Goal: Contribute content: Contribute content

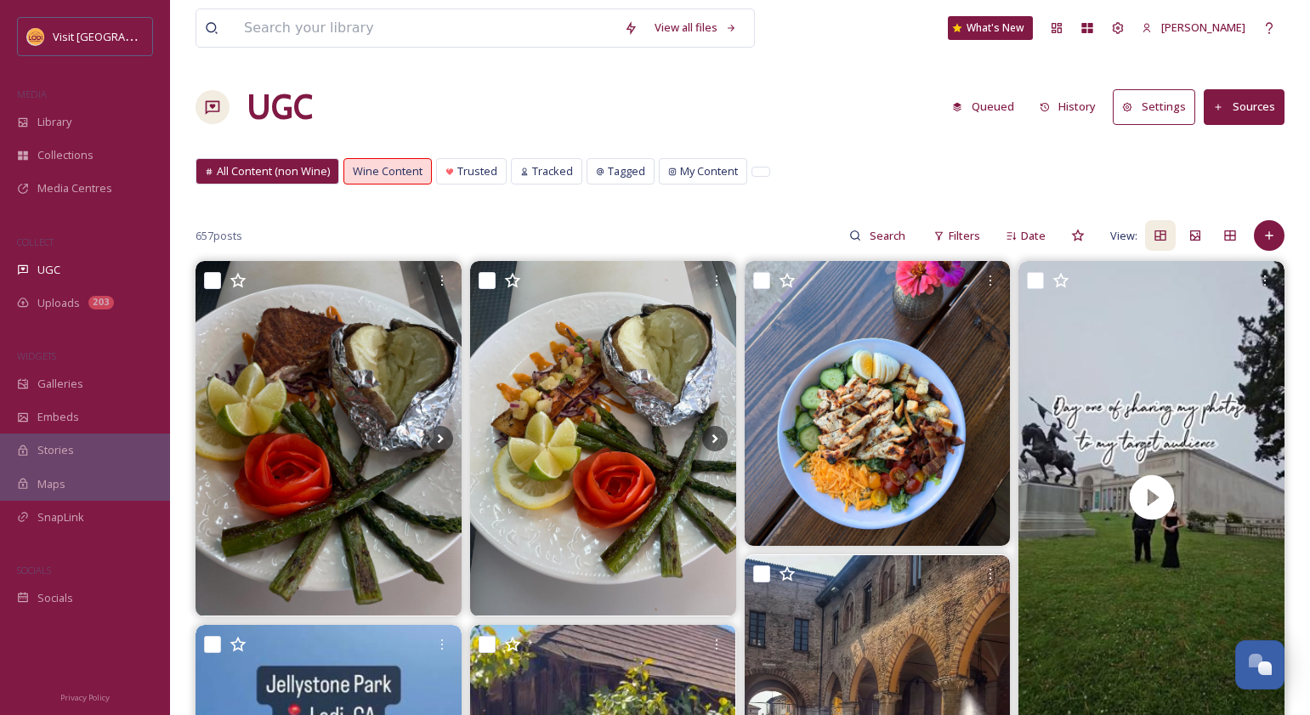
scroll to position [237, 0]
click at [59, 298] on span "Uploads" at bounding box center [58, 303] width 43 height 16
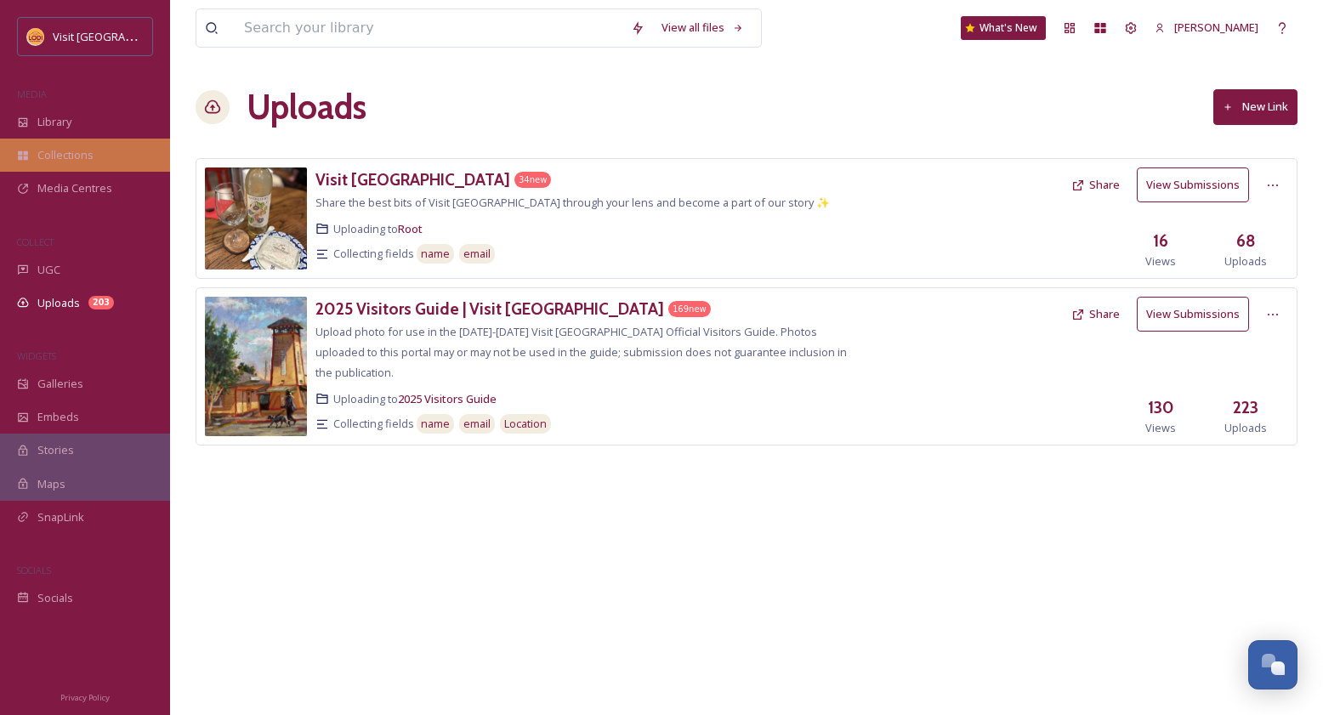
click at [68, 145] on div "Collections" at bounding box center [85, 155] width 170 height 33
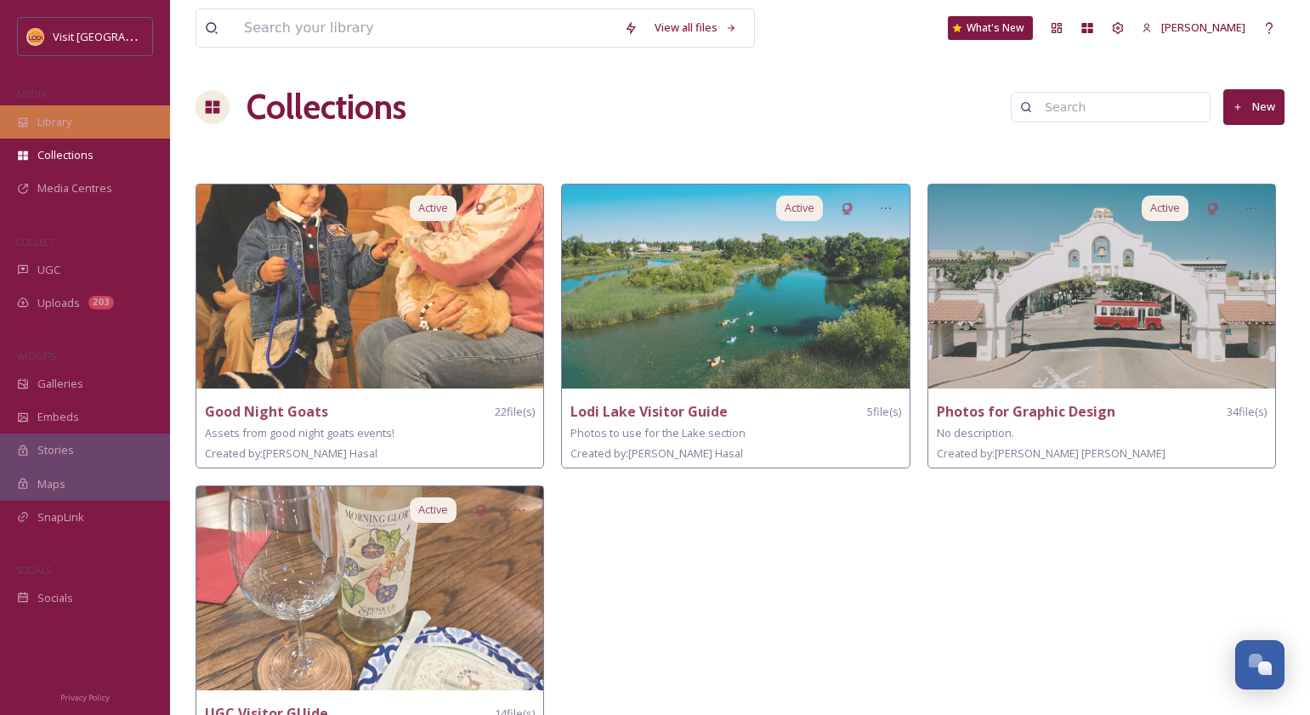
click at [68, 111] on div "Library" at bounding box center [85, 121] width 170 height 33
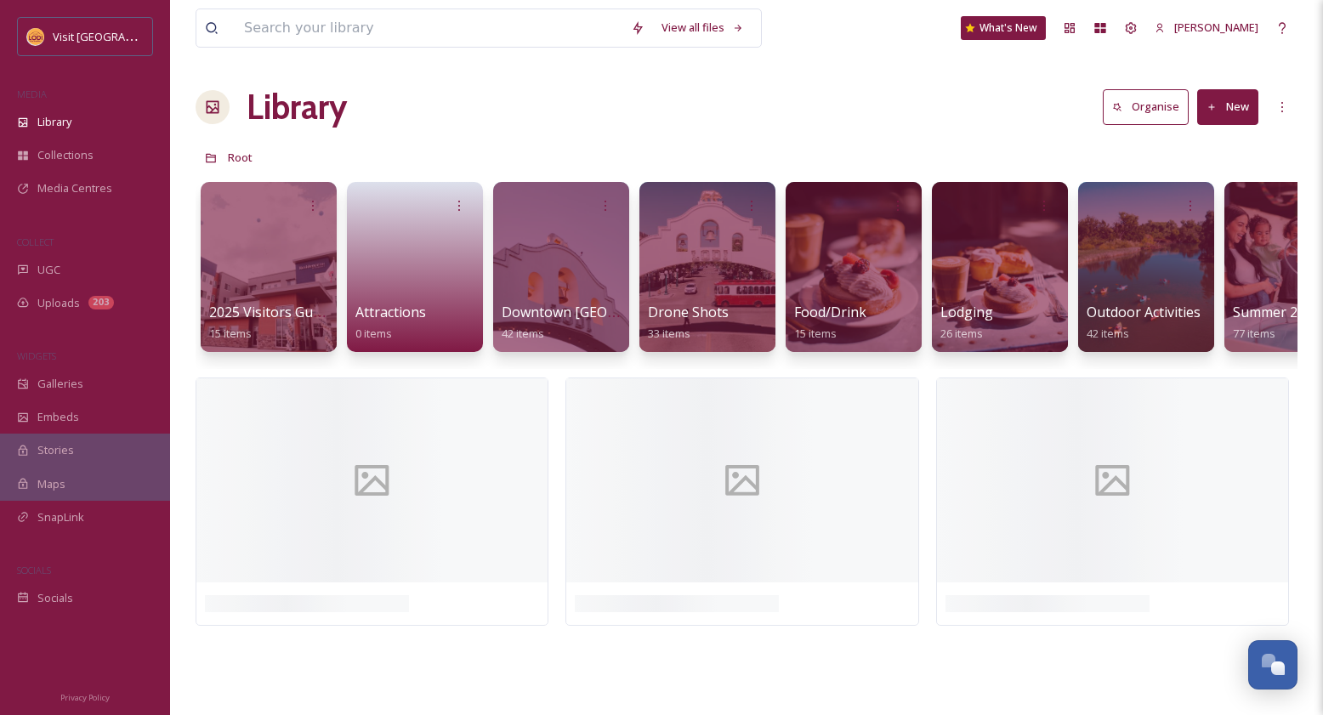
click at [1215, 103] on icon at bounding box center [1212, 107] width 11 height 11
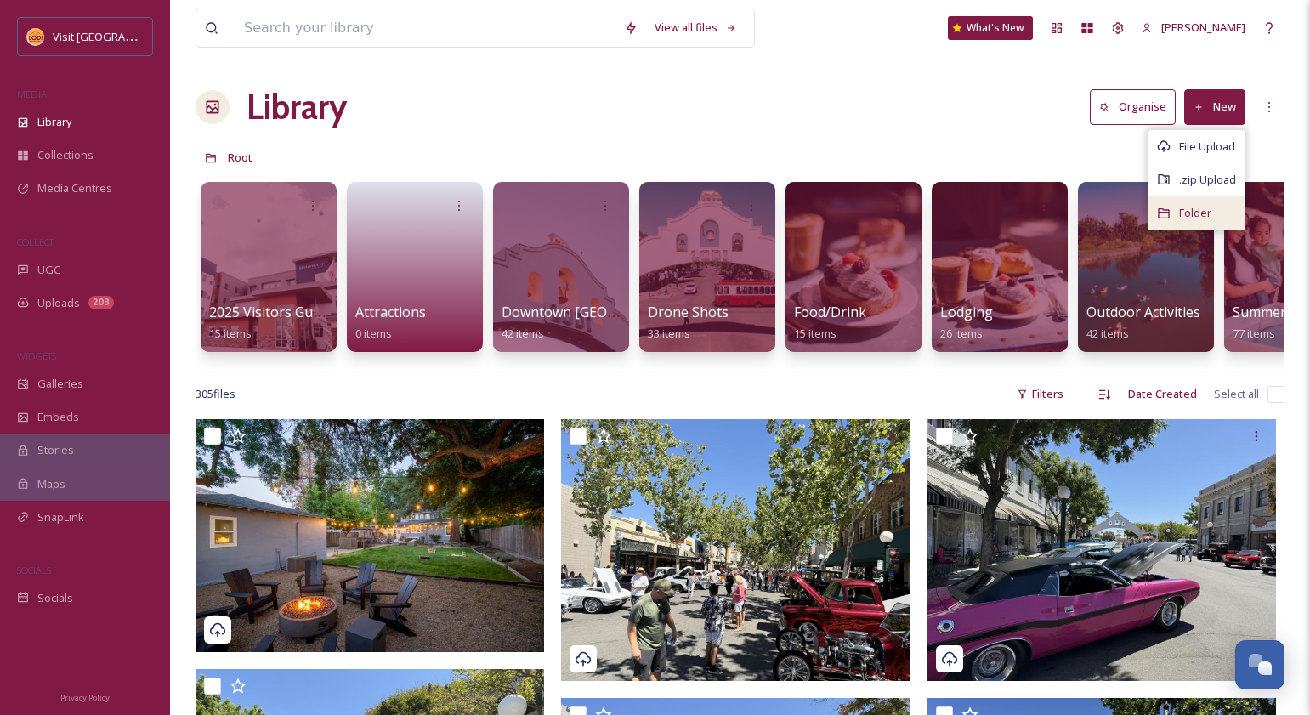
click at [1194, 219] on span "Folder" at bounding box center [1195, 213] width 32 height 16
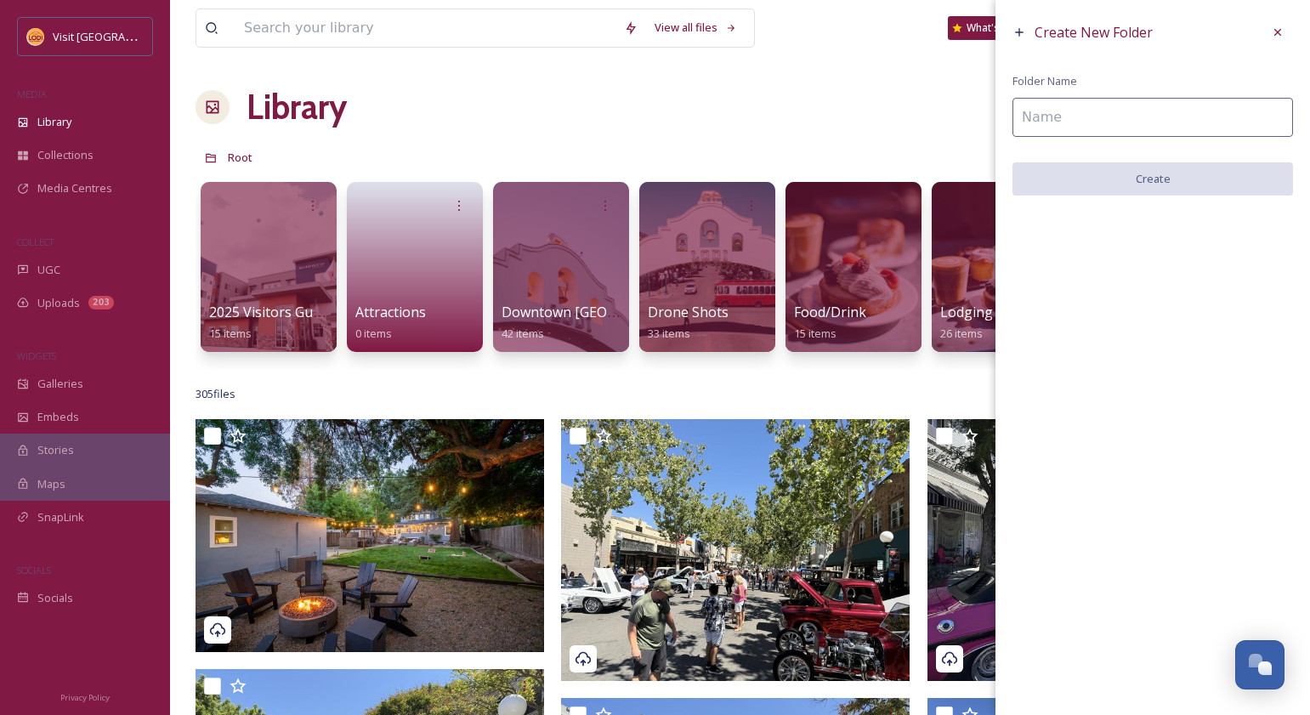
click at [1151, 118] on input at bounding box center [1153, 117] width 281 height 39
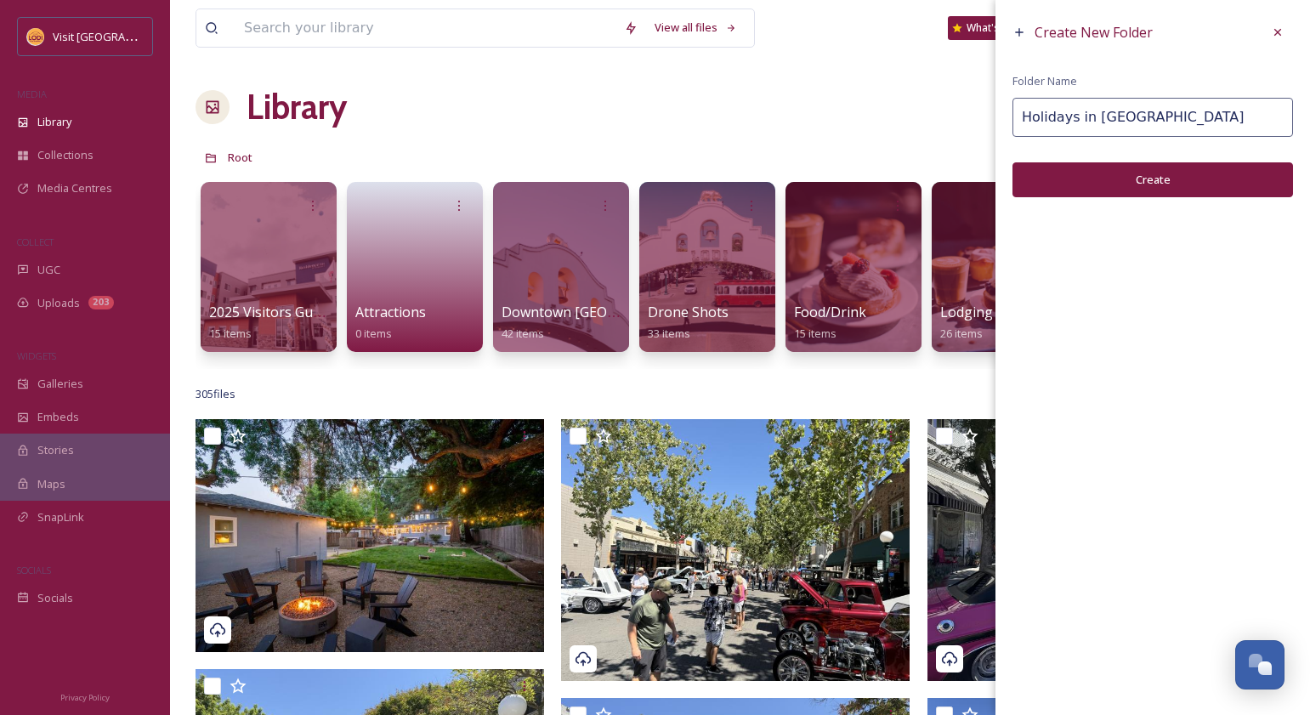
type input "Holidays in [GEOGRAPHIC_DATA]"
click at [1168, 179] on button "Create" at bounding box center [1153, 179] width 281 height 35
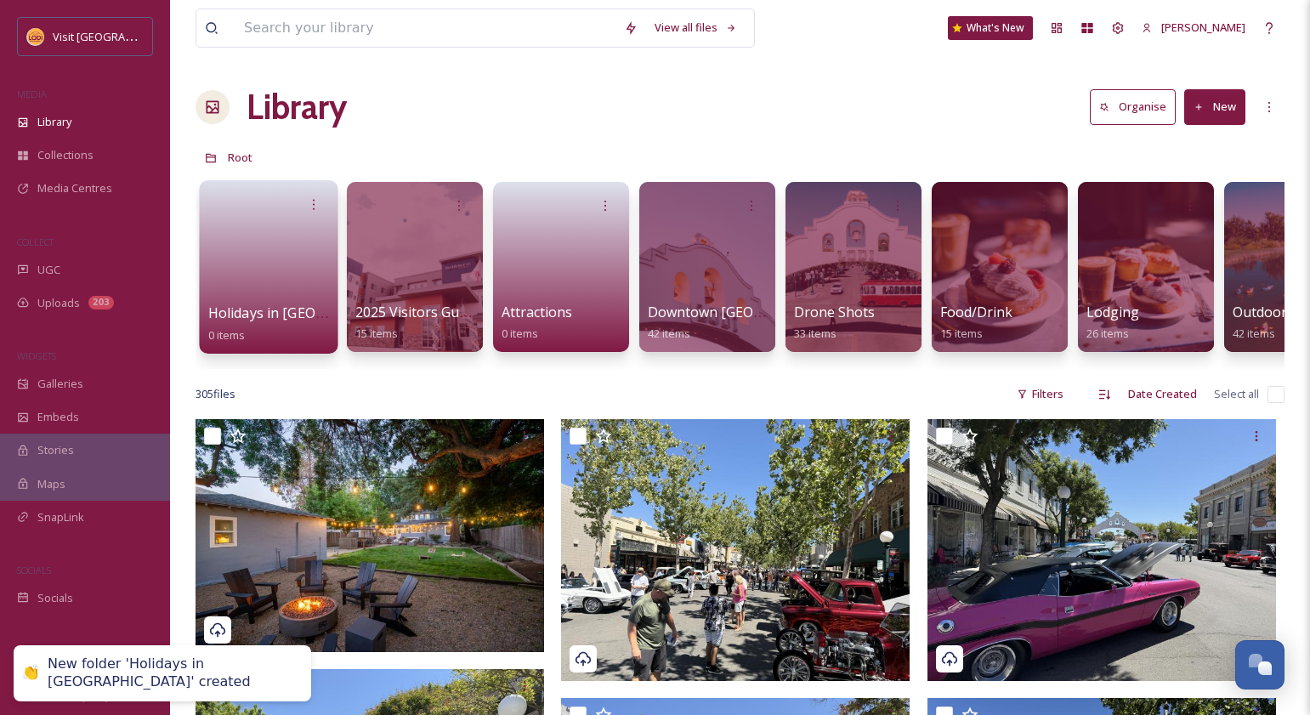
click at [260, 269] on link at bounding box center [269, 261] width 122 height 82
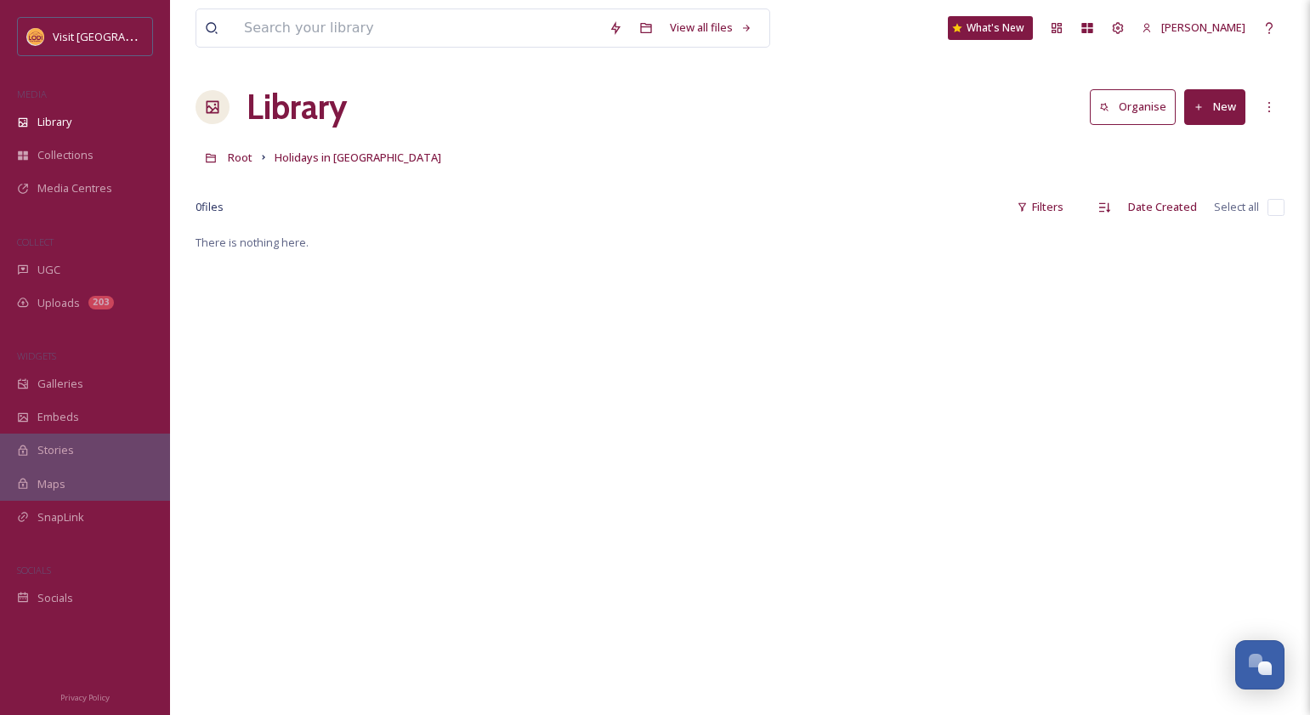
click at [1213, 105] on button "New" at bounding box center [1215, 106] width 61 height 35
click at [1206, 141] on span "File Upload" at bounding box center [1207, 147] width 56 height 16
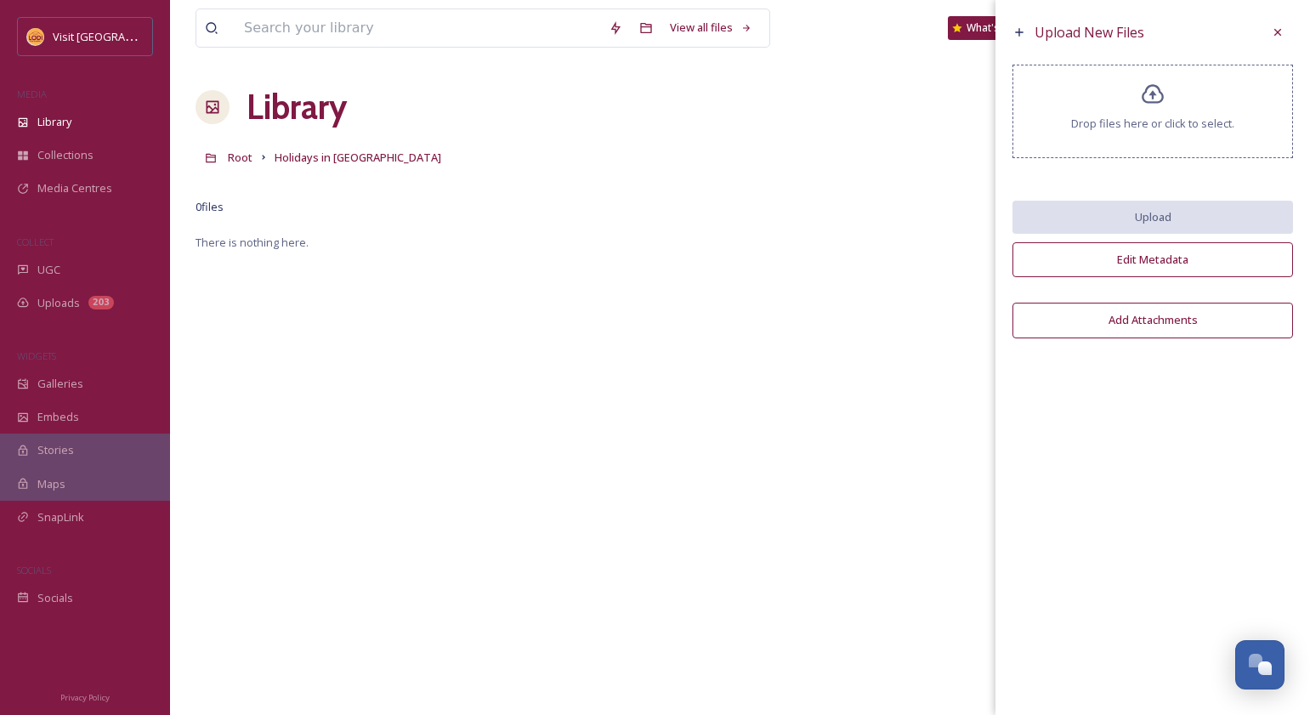
click at [1153, 99] on icon at bounding box center [1153, 94] width 22 height 20
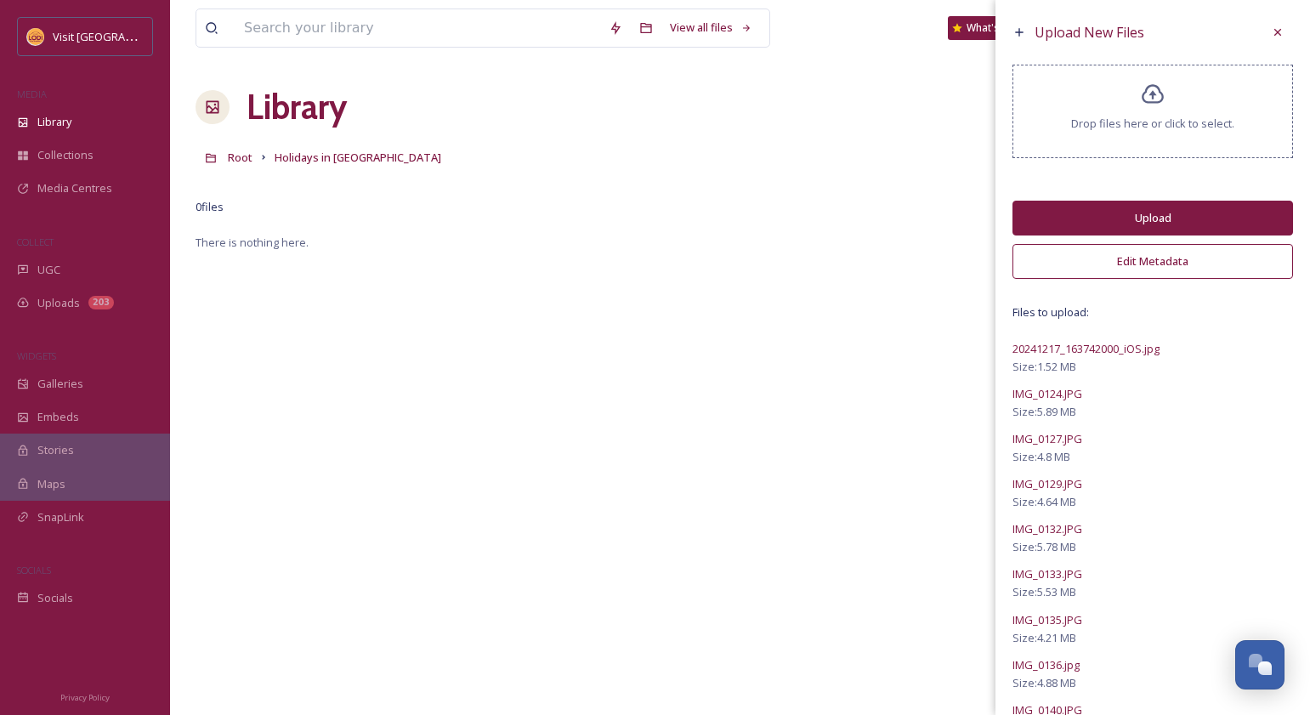
click at [1151, 263] on button "Edit Metadata" at bounding box center [1153, 261] width 281 height 35
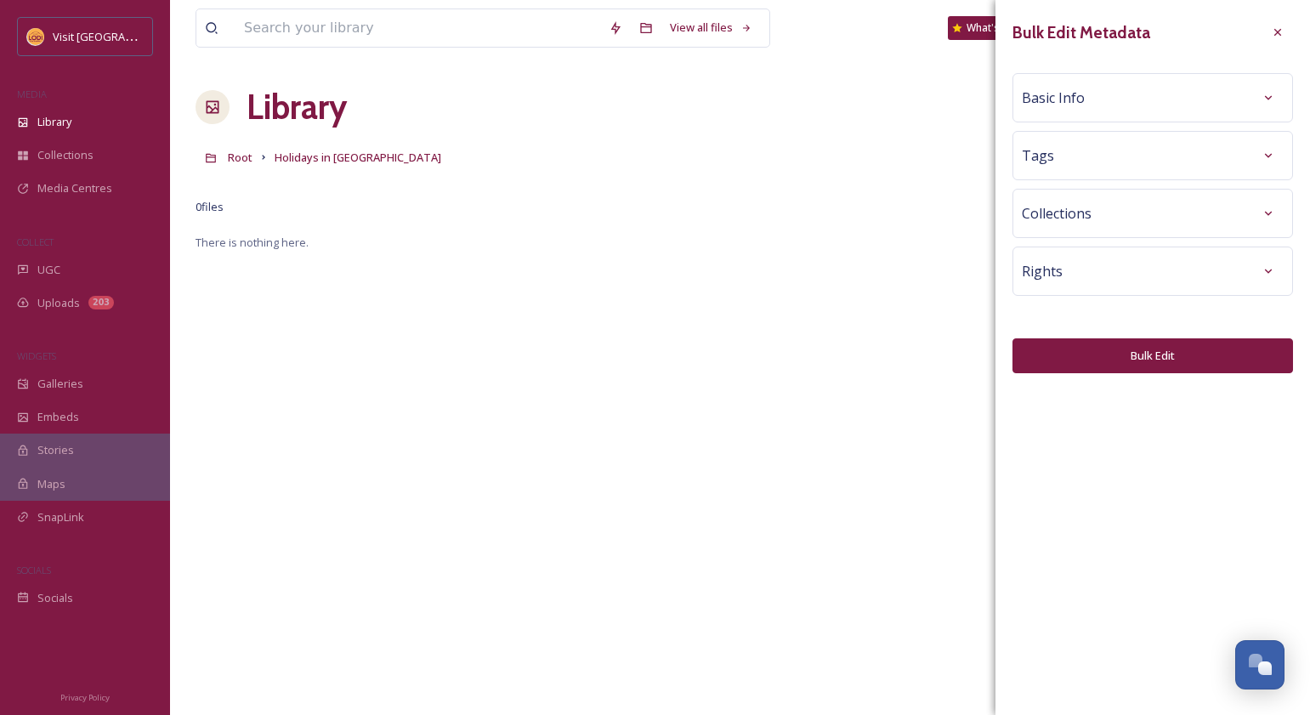
click at [1120, 99] on div "Basic Info" at bounding box center [1153, 97] width 262 height 31
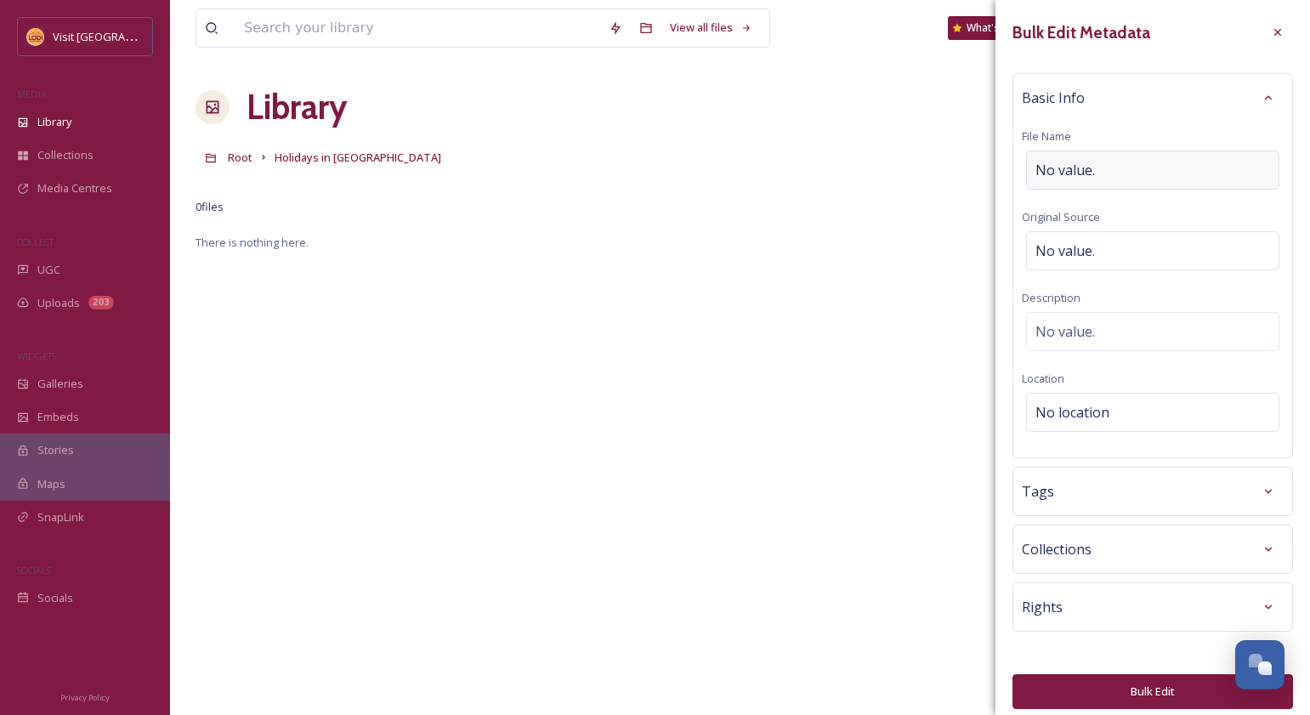
click at [1087, 173] on span "No value." at bounding box center [1066, 170] width 60 height 20
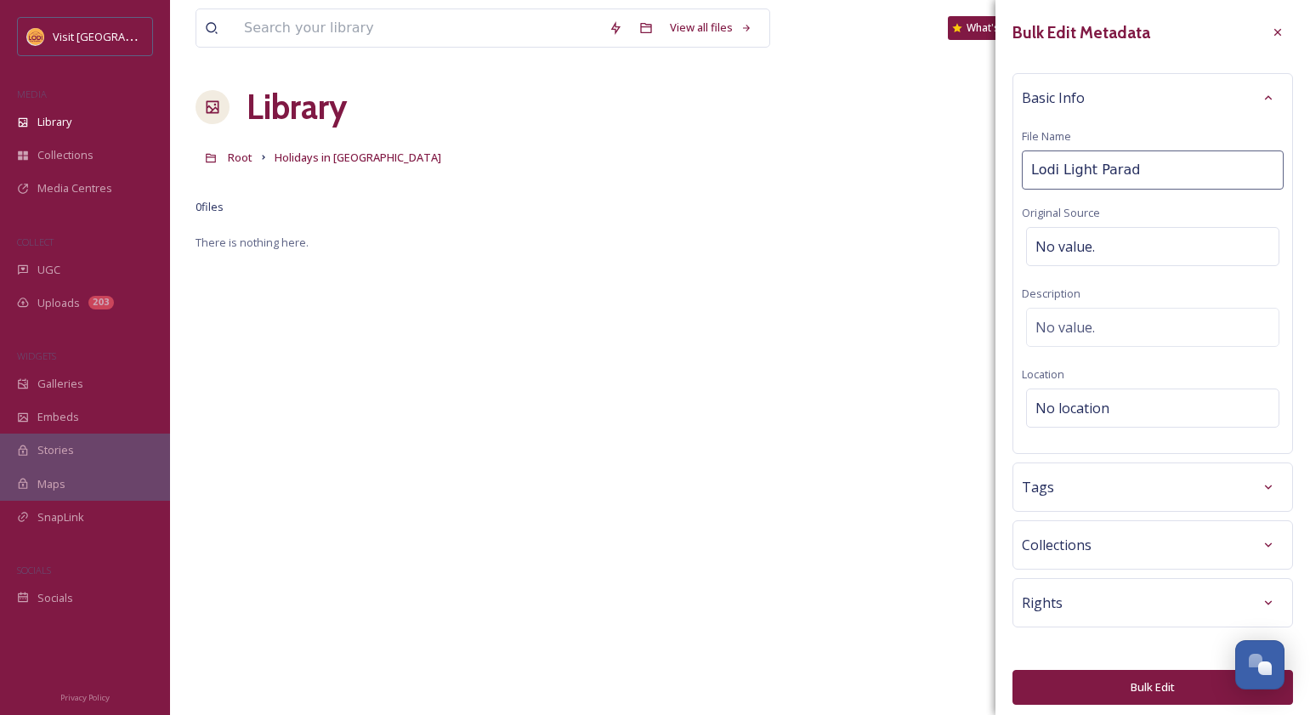
type input "Lodi Light Parade"
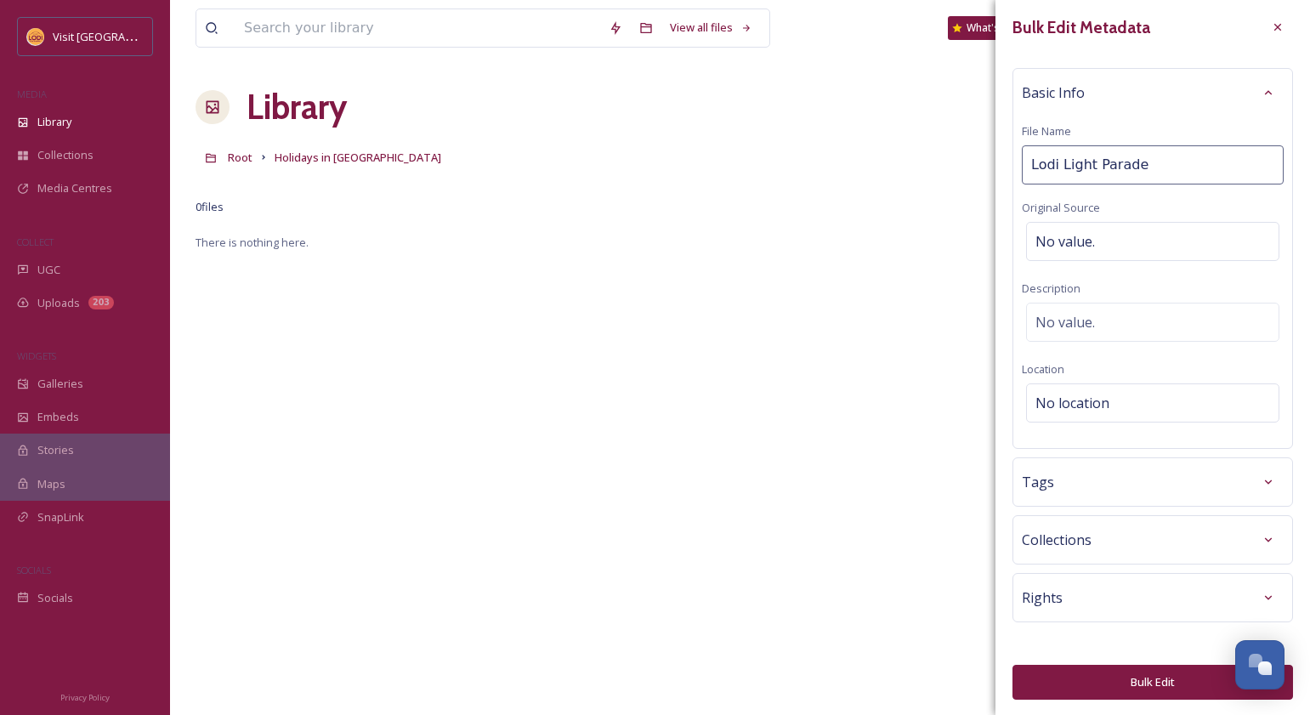
click at [1106, 540] on div "Collections" at bounding box center [1153, 540] width 262 height 31
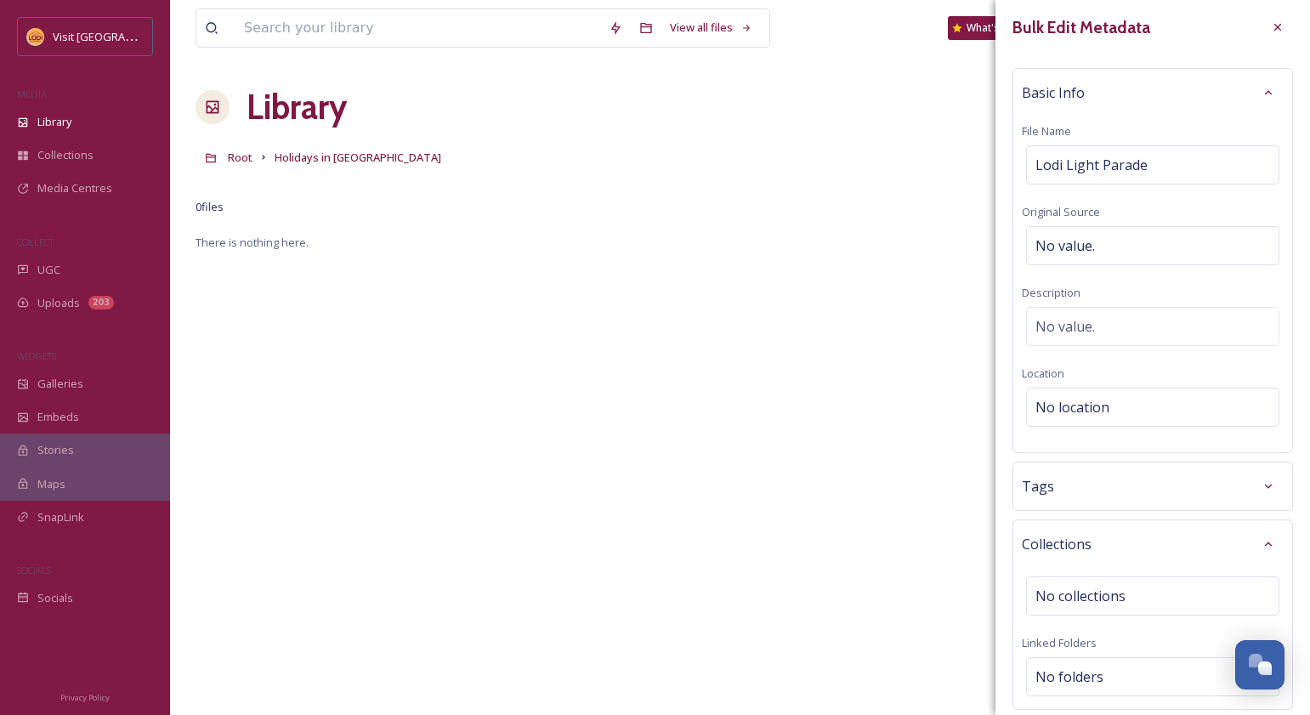
scroll to position [151, 0]
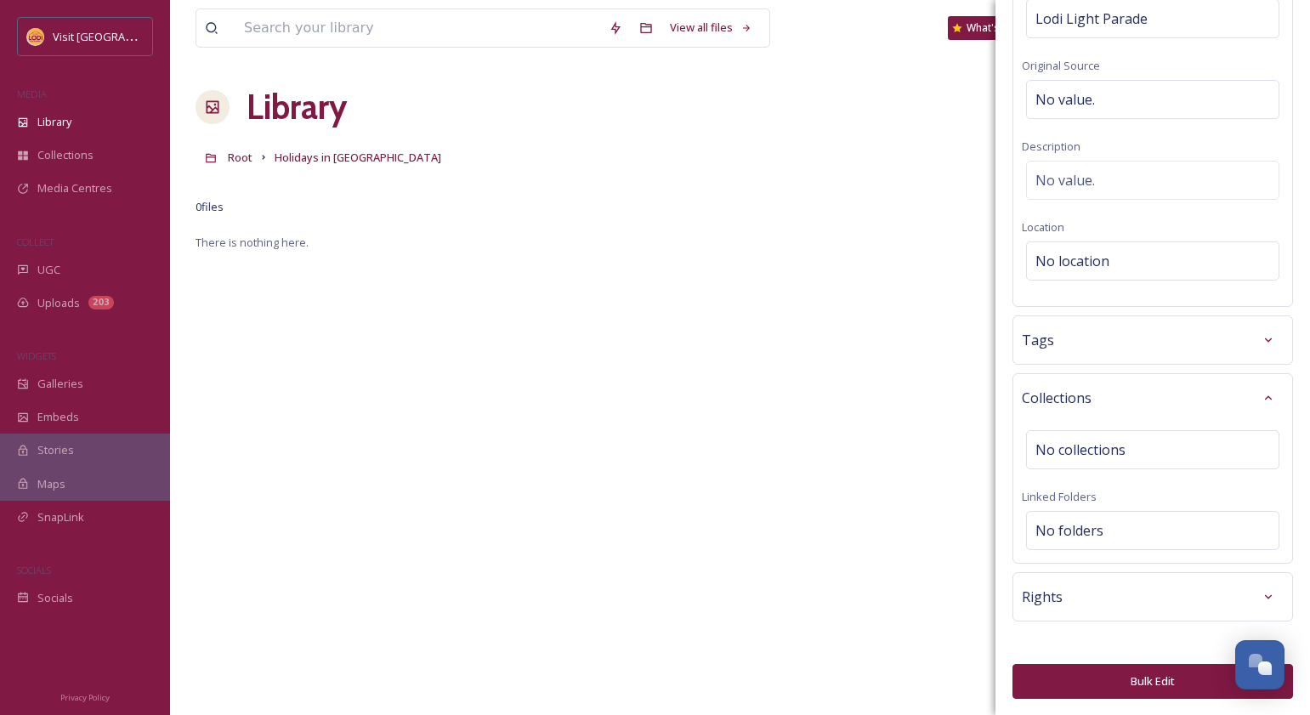
click at [1101, 598] on div "Rights" at bounding box center [1153, 597] width 262 height 31
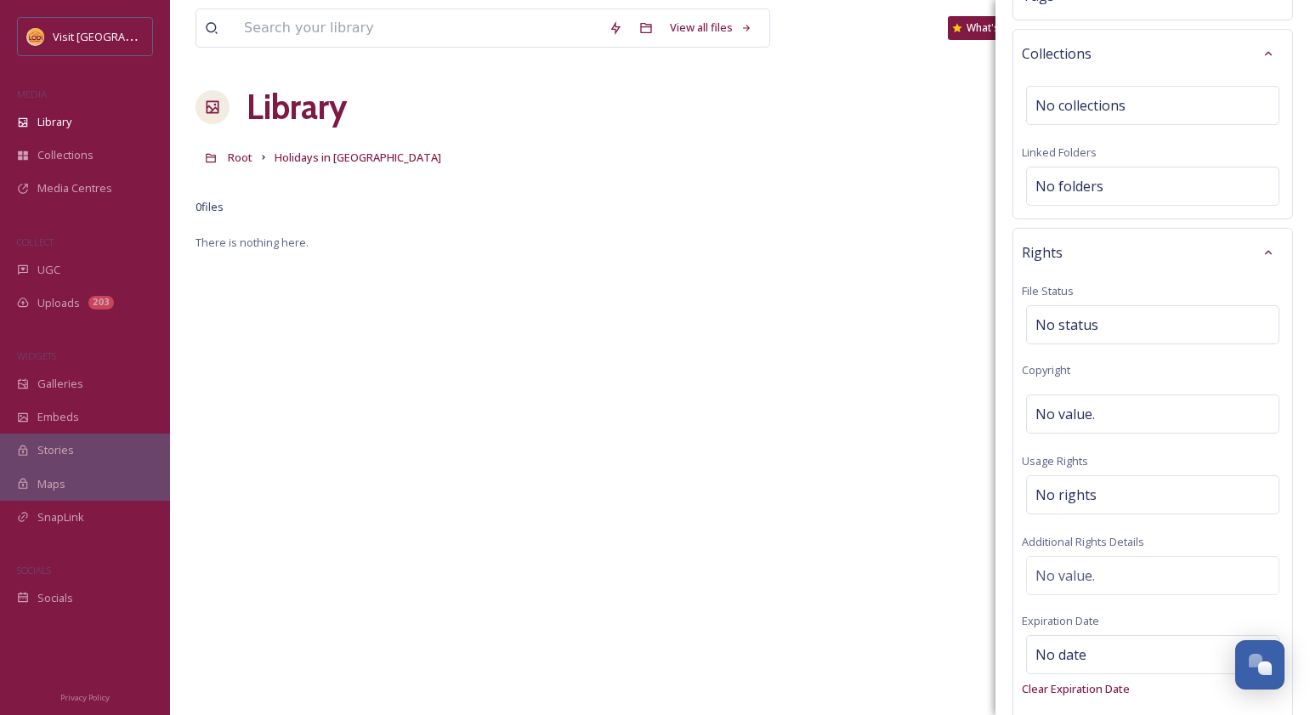
scroll to position [509, 0]
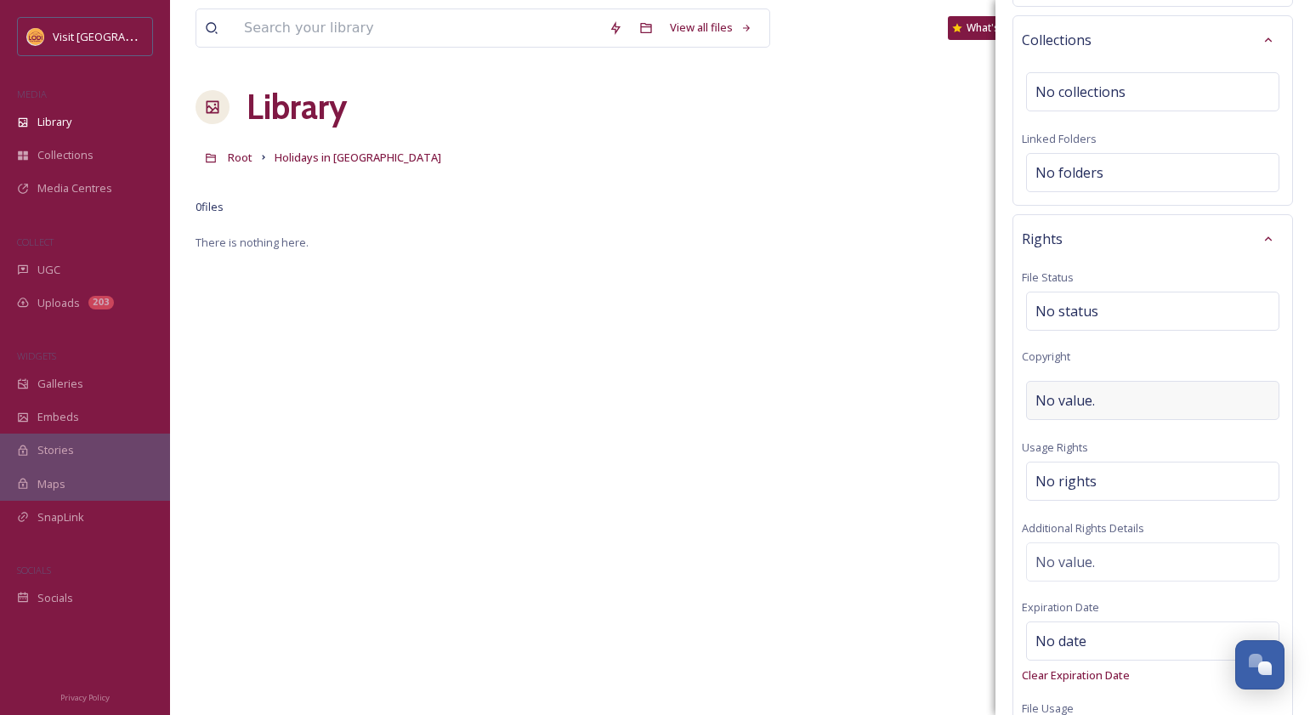
click at [1092, 394] on span "No value." at bounding box center [1066, 400] width 60 height 20
type input "Visit [GEOGRAPHIC_DATA]"
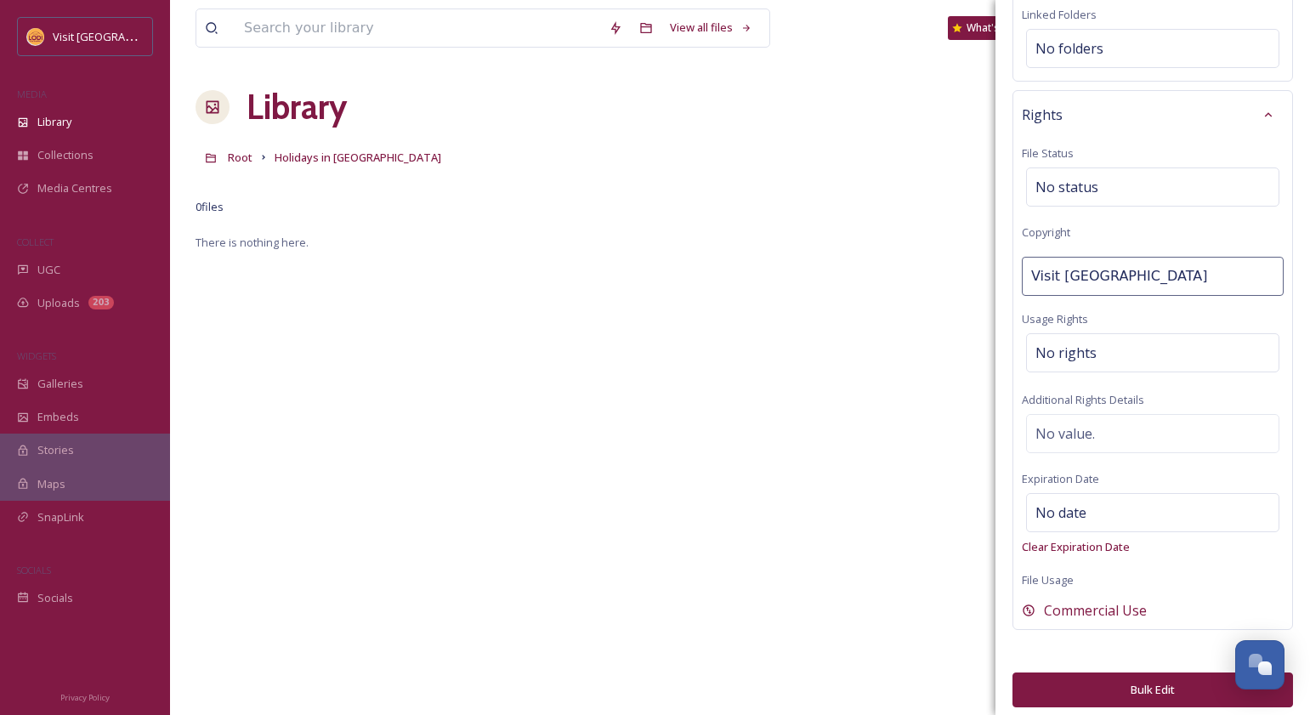
scroll to position [641, 0]
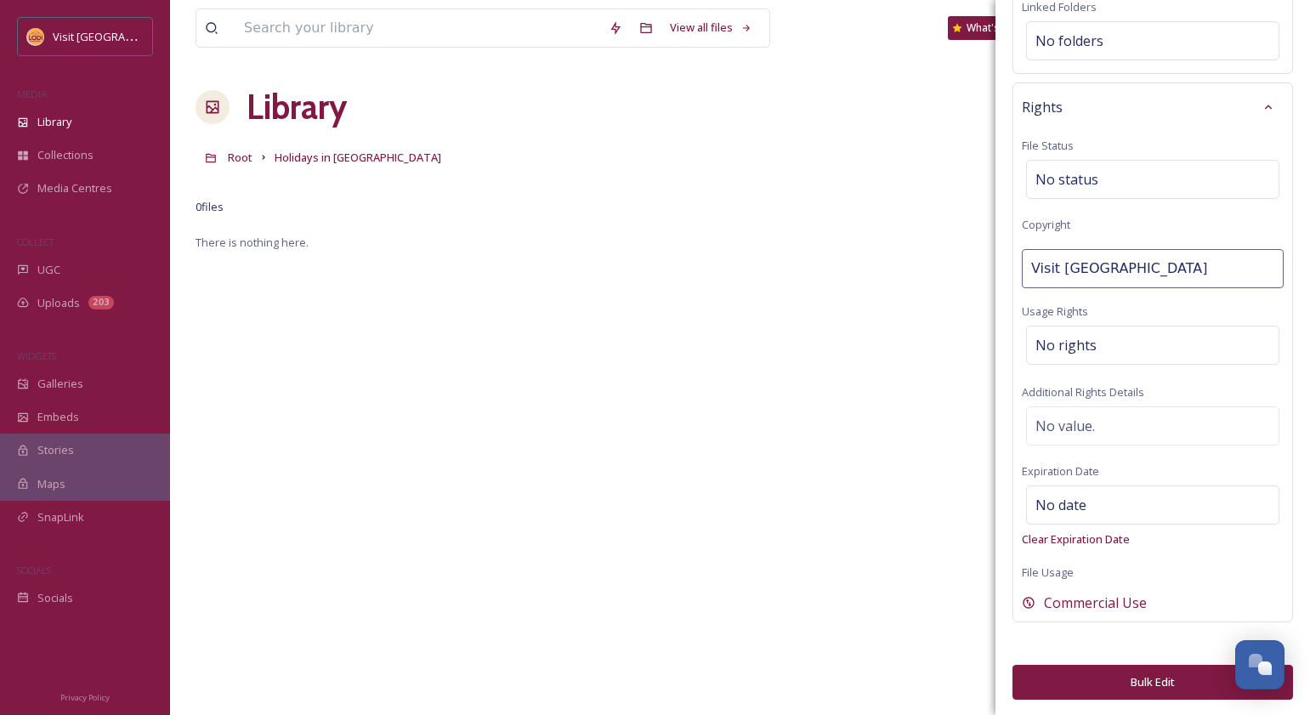
click at [1144, 679] on button "Bulk Edit" at bounding box center [1153, 682] width 281 height 35
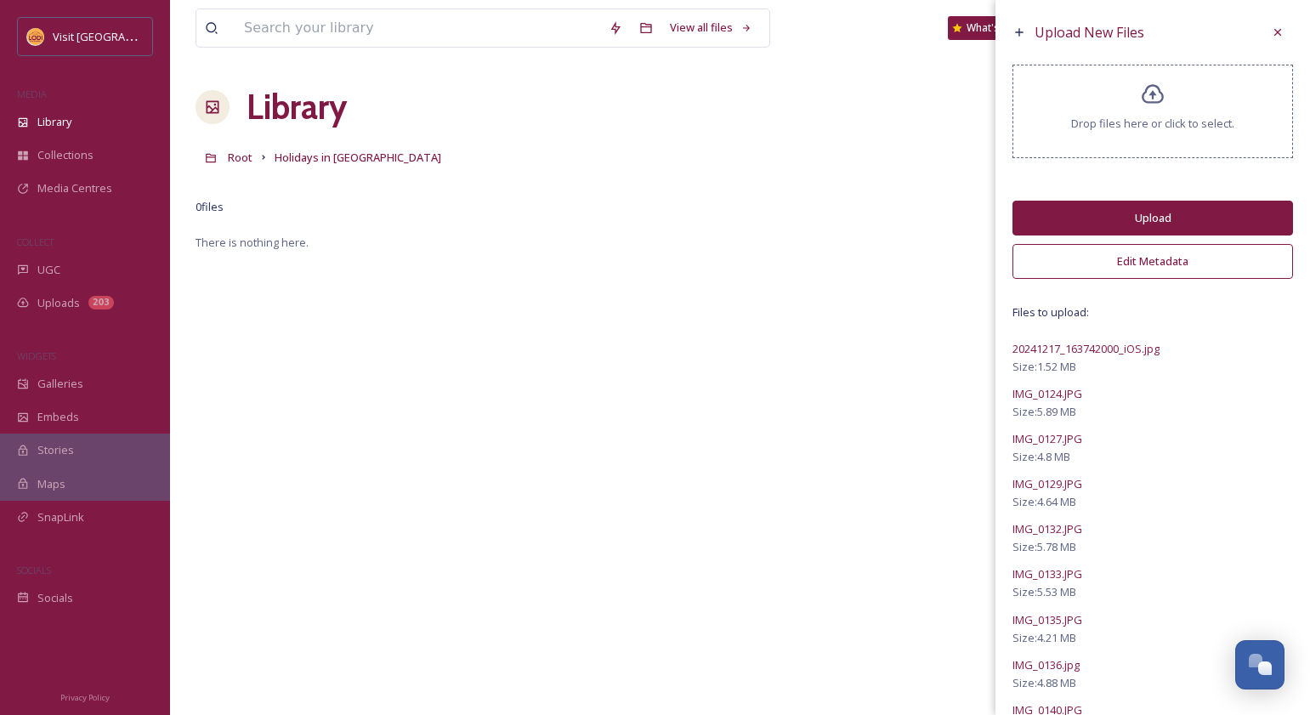
click at [1139, 212] on button "Upload" at bounding box center [1153, 218] width 281 height 35
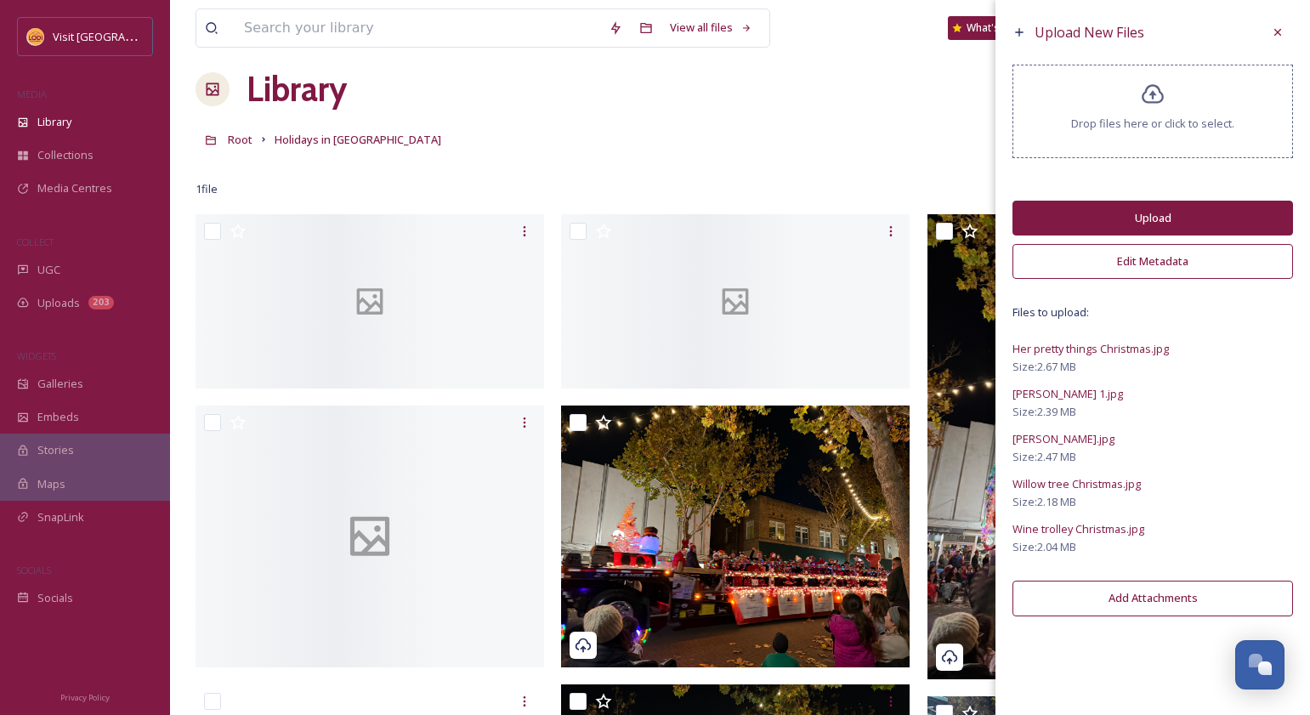
scroll to position [0, 0]
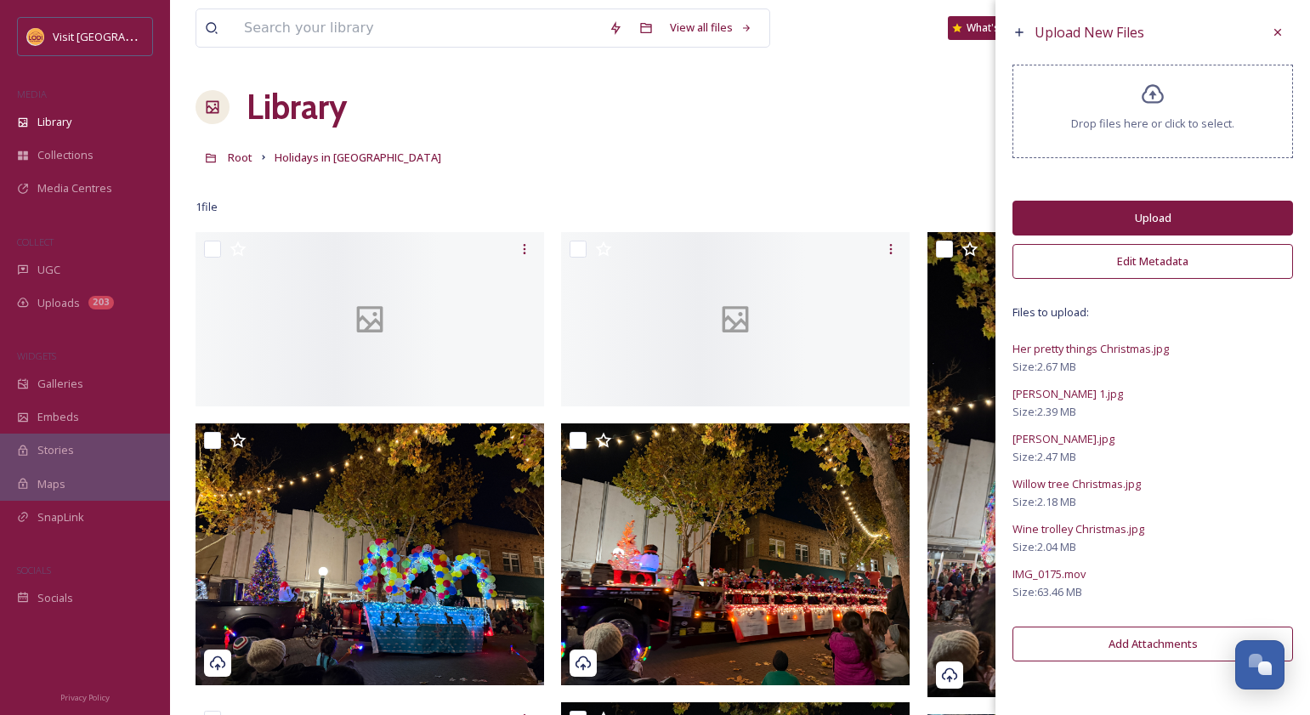
click at [1156, 259] on button "Edit Metadata" at bounding box center [1153, 261] width 281 height 35
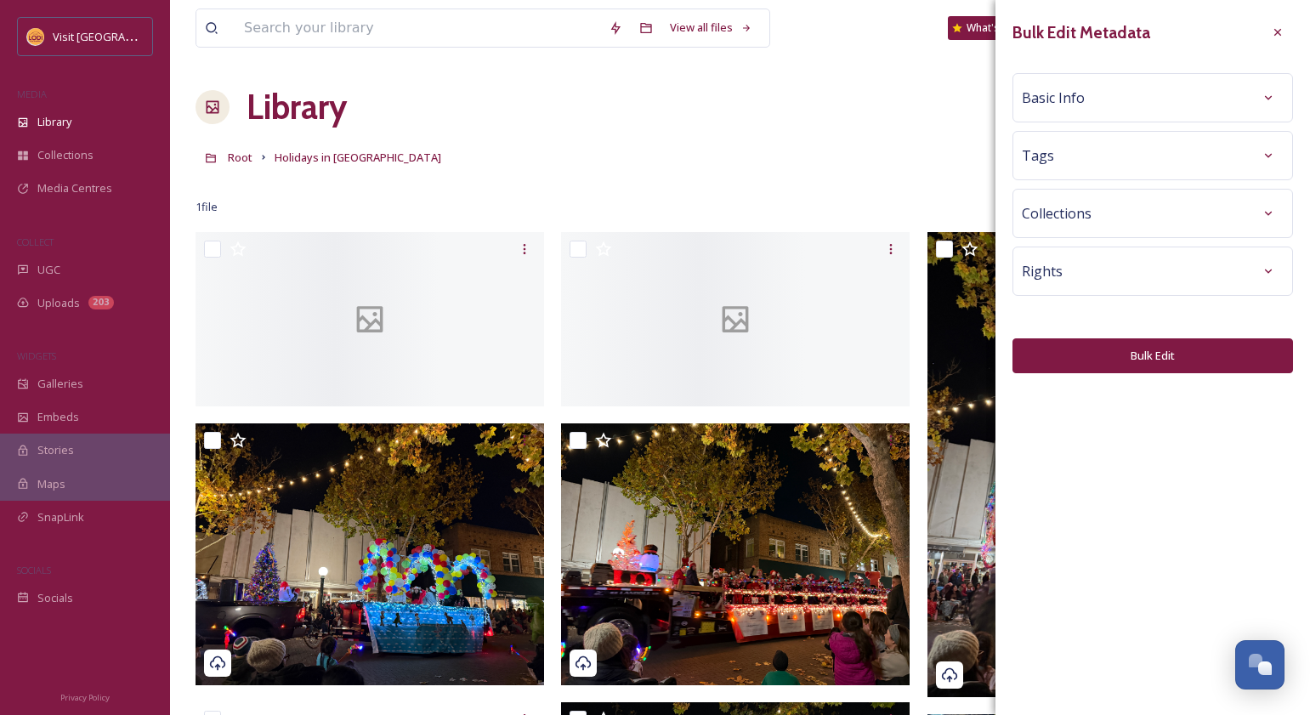
click at [1114, 110] on div "Basic Info" at bounding box center [1153, 97] width 262 height 31
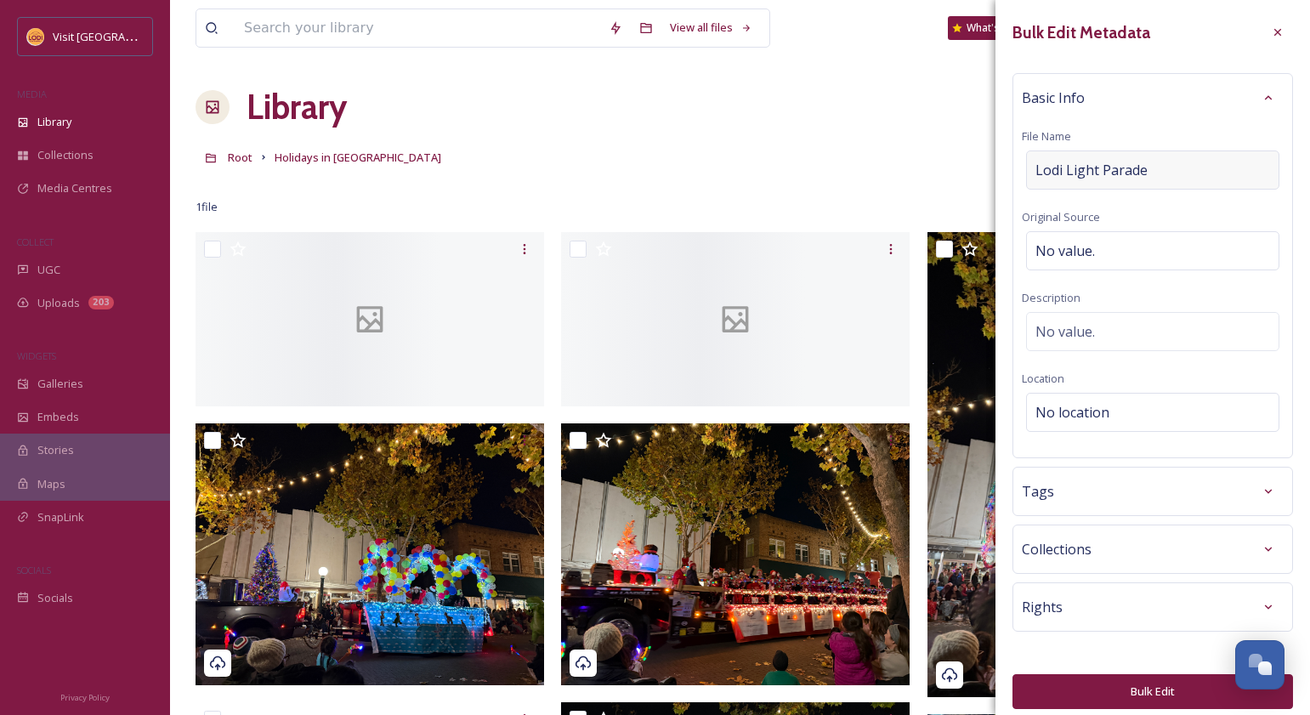
click at [1173, 167] on div "Lodi Light Parade" at bounding box center [1152, 170] width 253 height 39
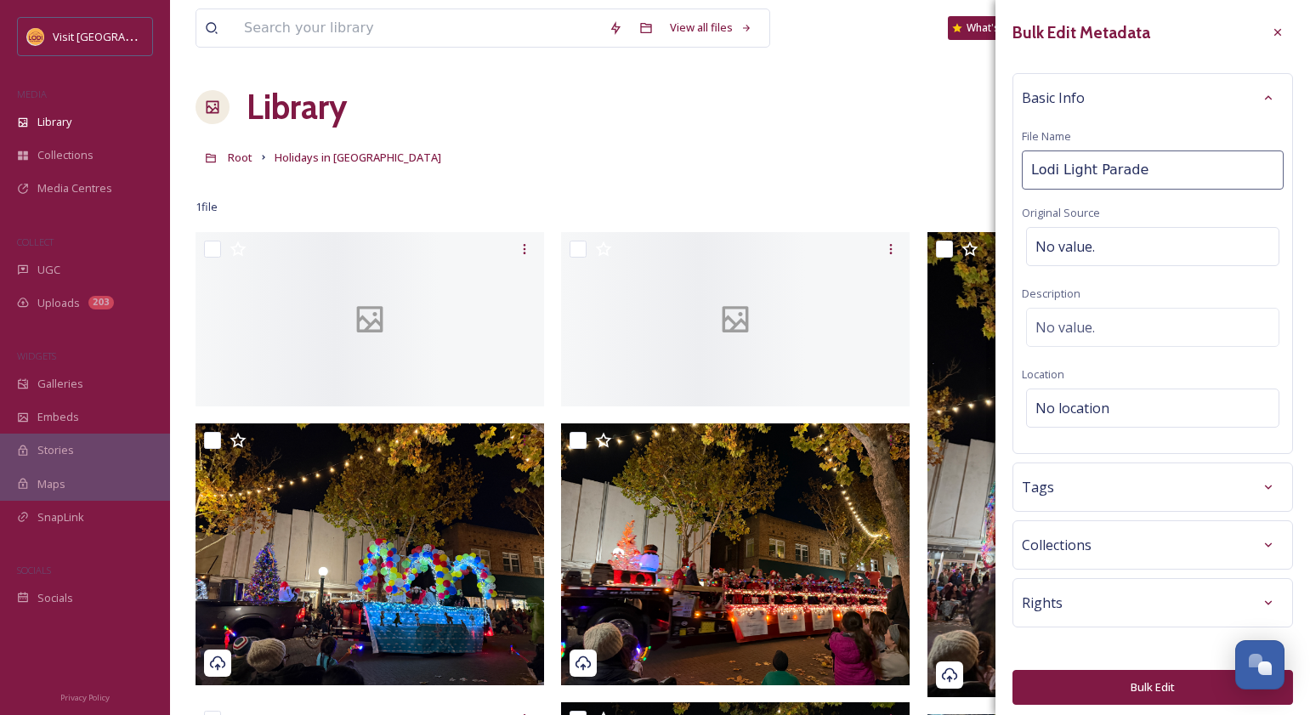
drag, startPoint x: 1170, startPoint y: 168, endPoint x: 1062, endPoint y: 172, distance: 108.1
click at [1062, 172] on input "Lodi Light Parade" at bounding box center [1153, 170] width 262 height 39
click at [1136, 172] on input "Lodi Light Paradeoliday" at bounding box center [1153, 170] width 262 height 39
click at [1152, 174] on input "Lodi Light Parade" at bounding box center [1153, 170] width 262 height 39
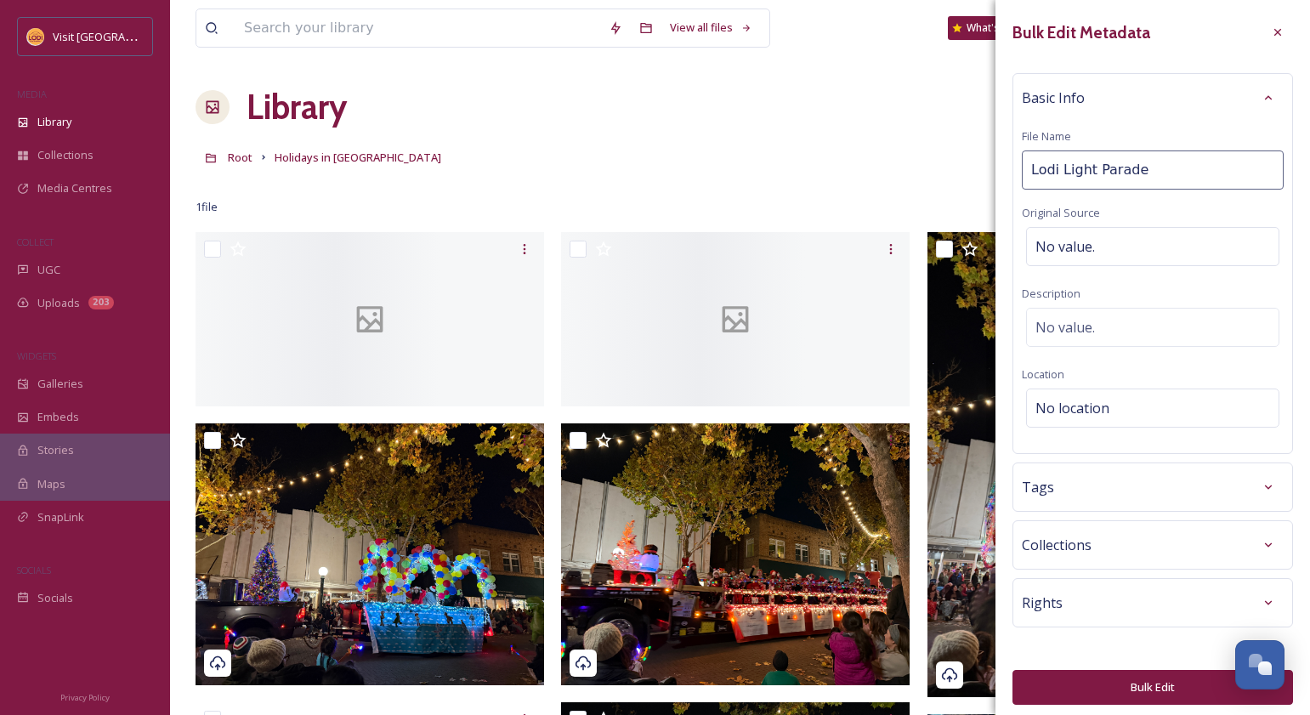
click at [1152, 174] on input "Lodi Light Parade" at bounding box center [1153, 170] width 262 height 39
type input "L"
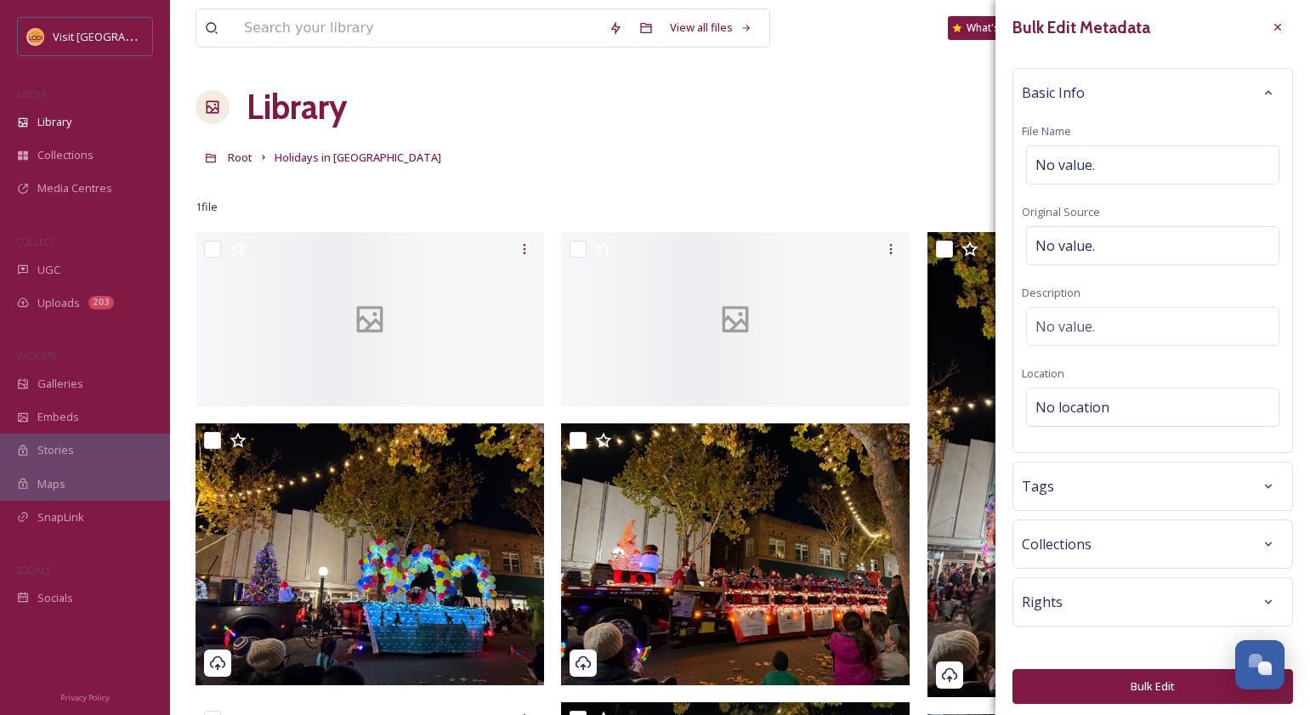
click at [1112, 593] on div "Rights" at bounding box center [1153, 602] width 262 height 31
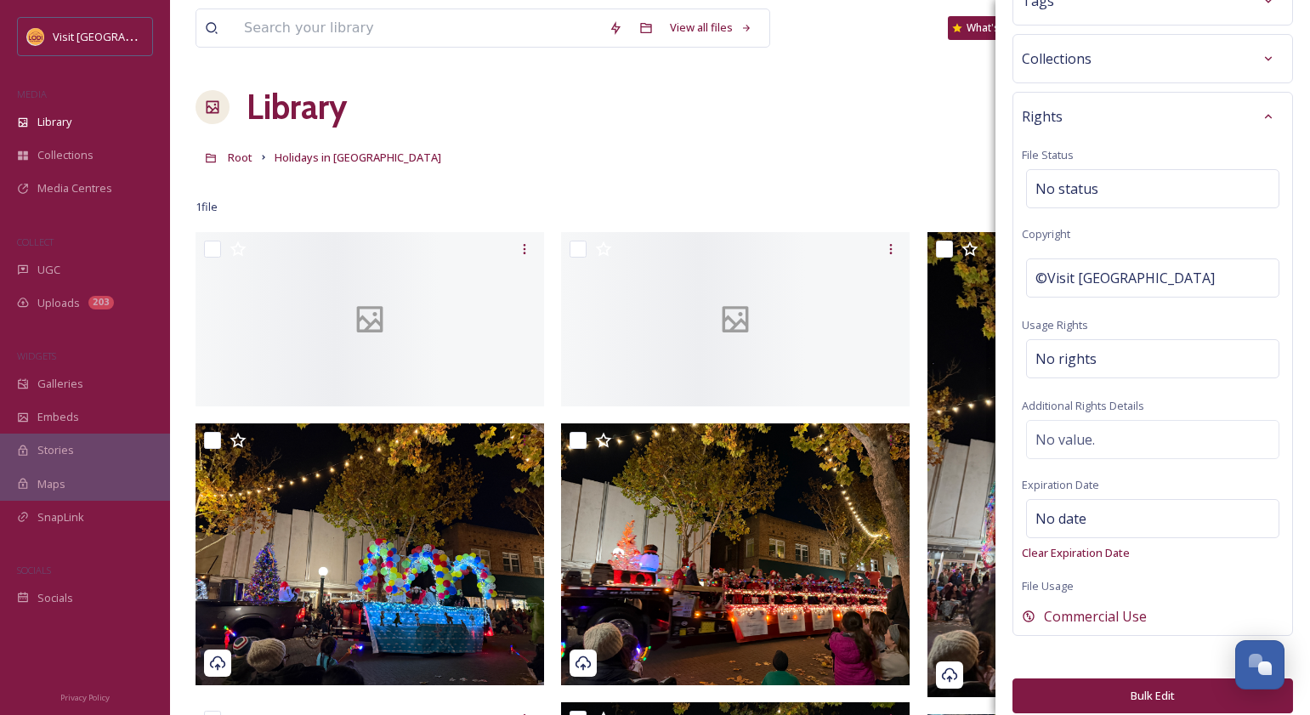
scroll to position [505, 0]
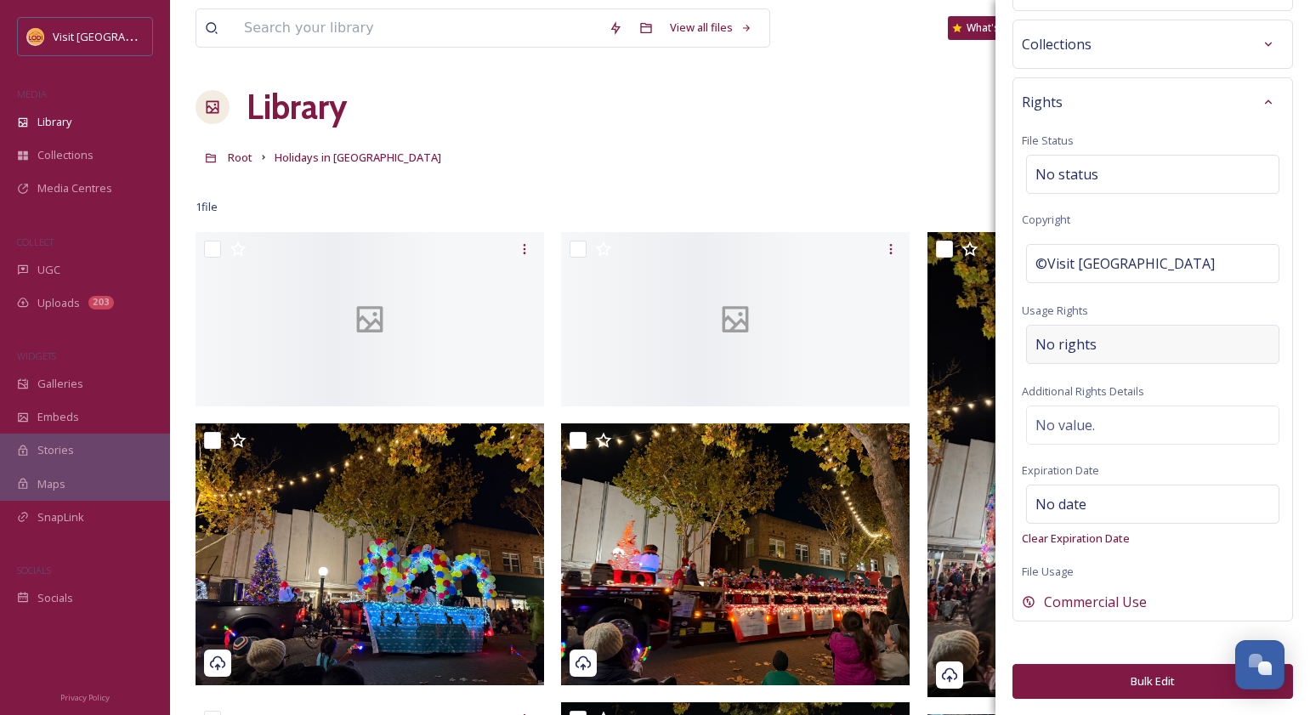
click at [1075, 342] on span "No rights" at bounding box center [1066, 344] width 61 height 20
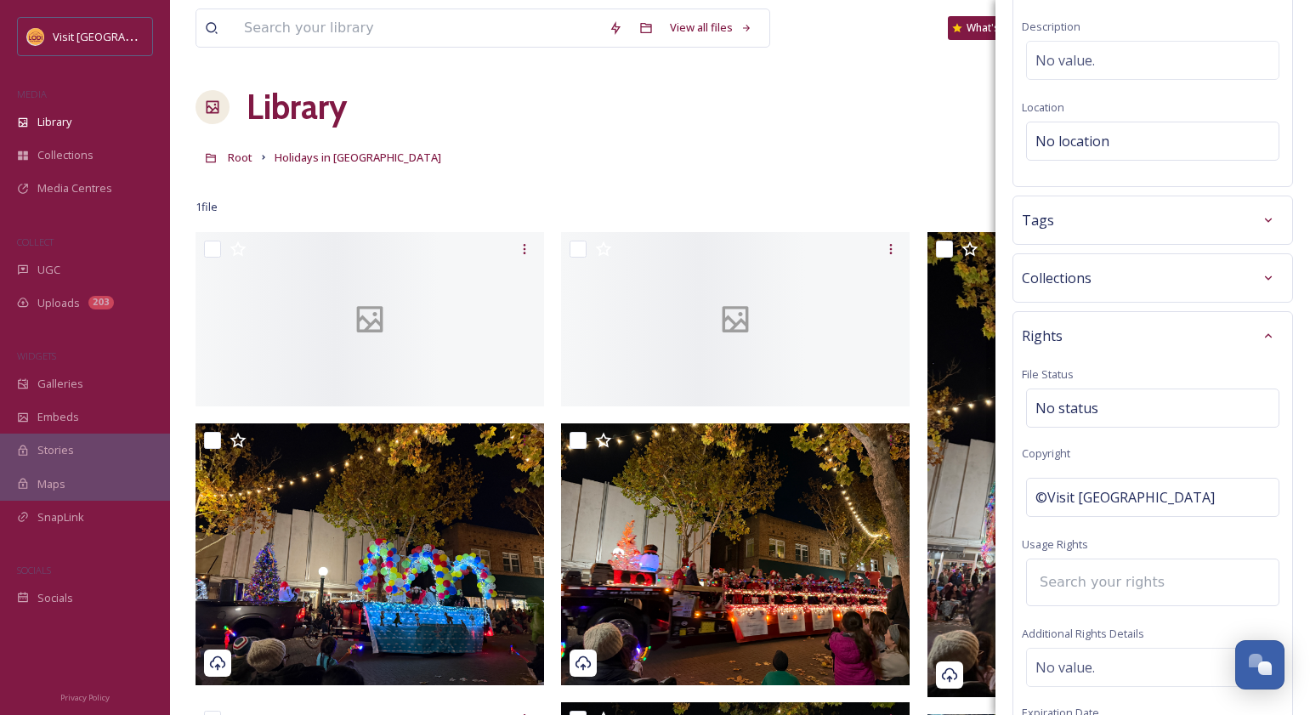
scroll to position [0, 0]
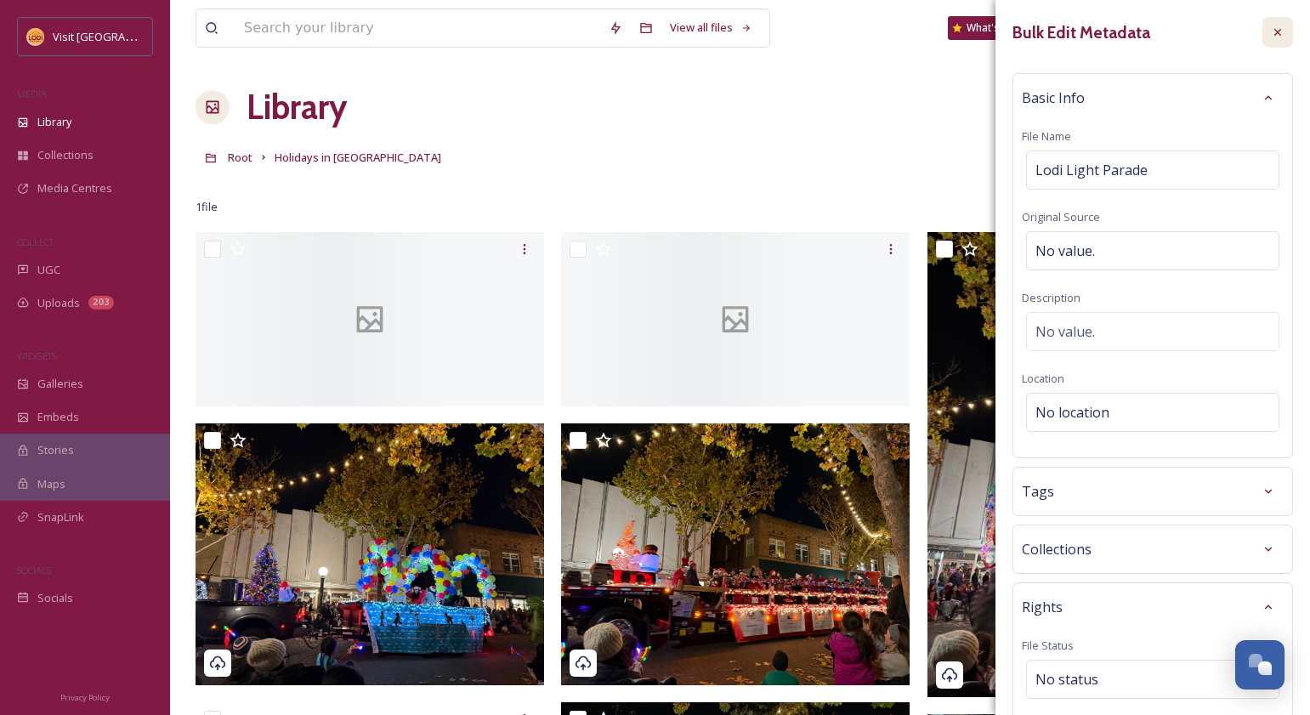
click at [1271, 32] on icon at bounding box center [1278, 33] width 14 height 14
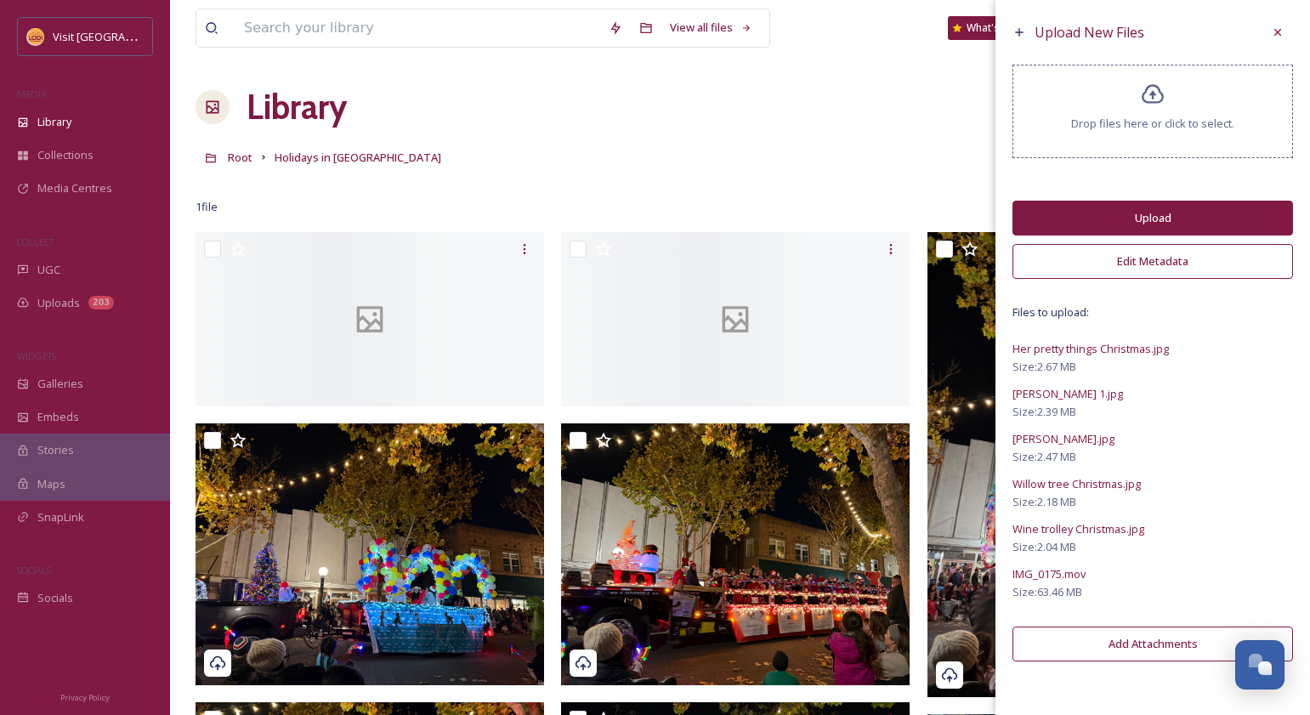
click at [1148, 264] on button "Edit Metadata" at bounding box center [1153, 261] width 281 height 35
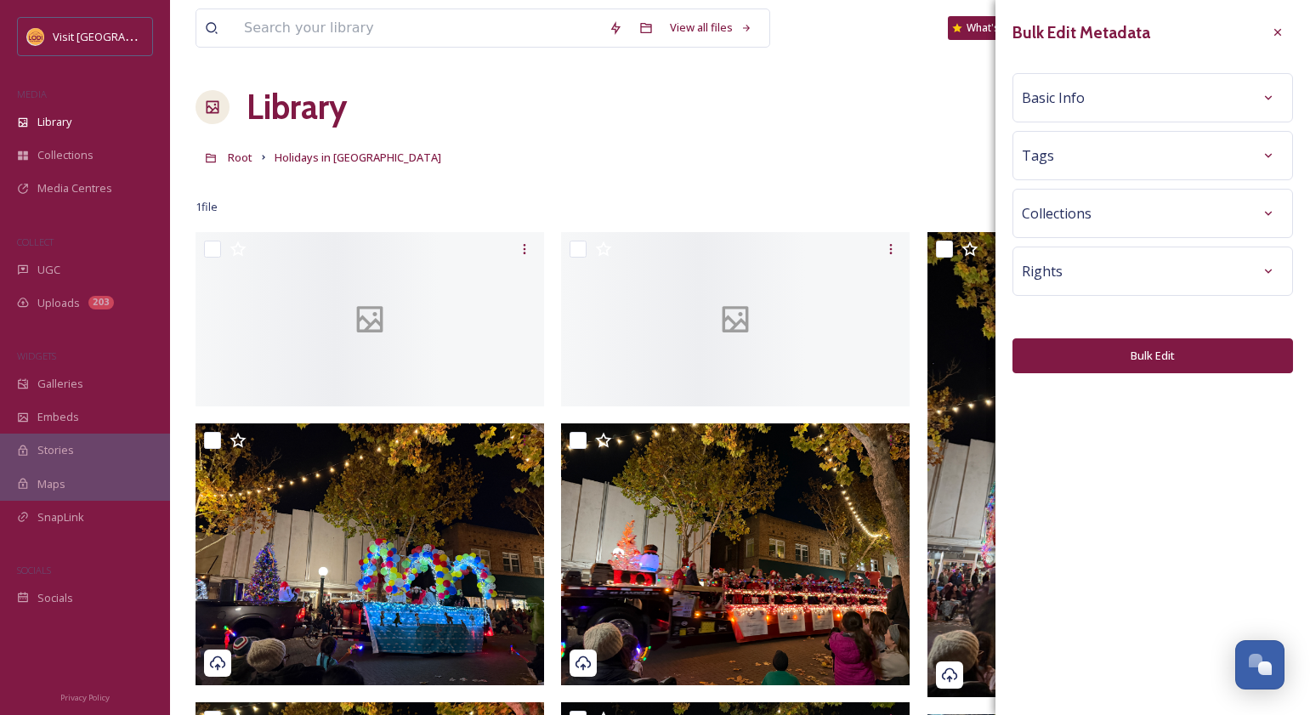
click at [1111, 102] on div "Basic Info" at bounding box center [1153, 97] width 262 height 31
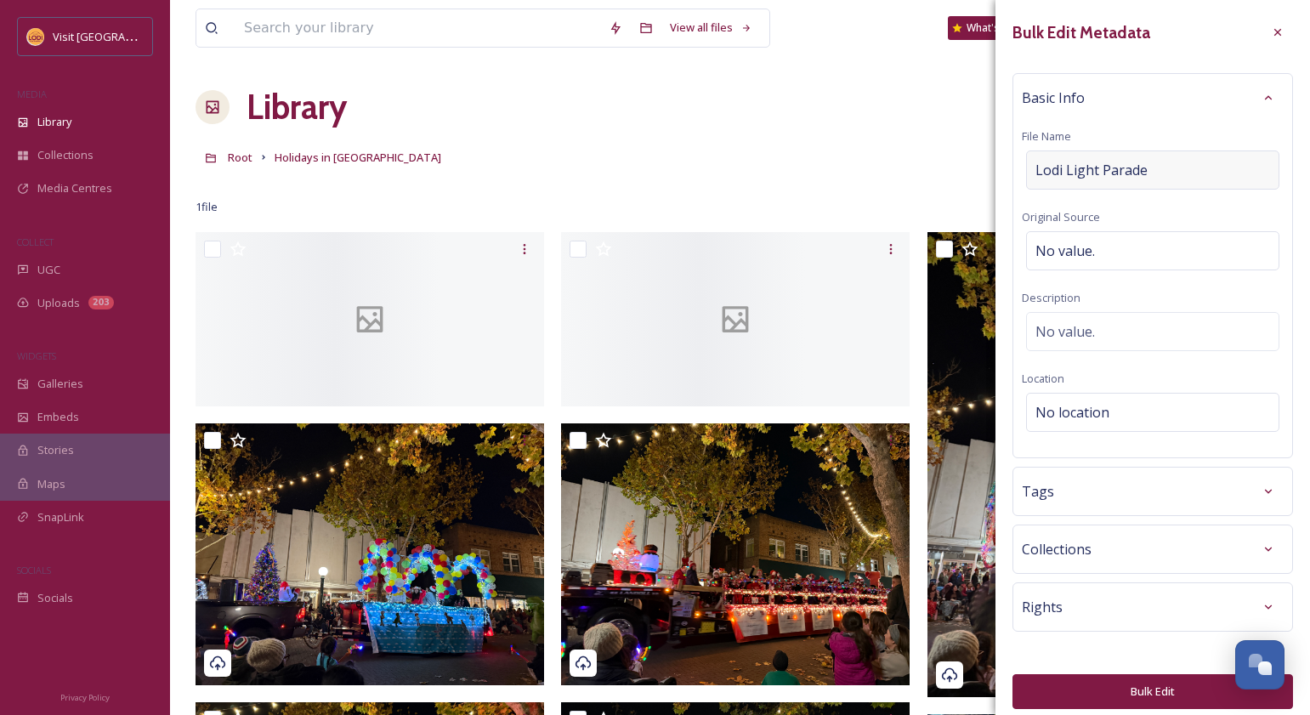
click at [1106, 173] on span "Lodi Light Parade" at bounding box center [1092, 170] width 112 height 20
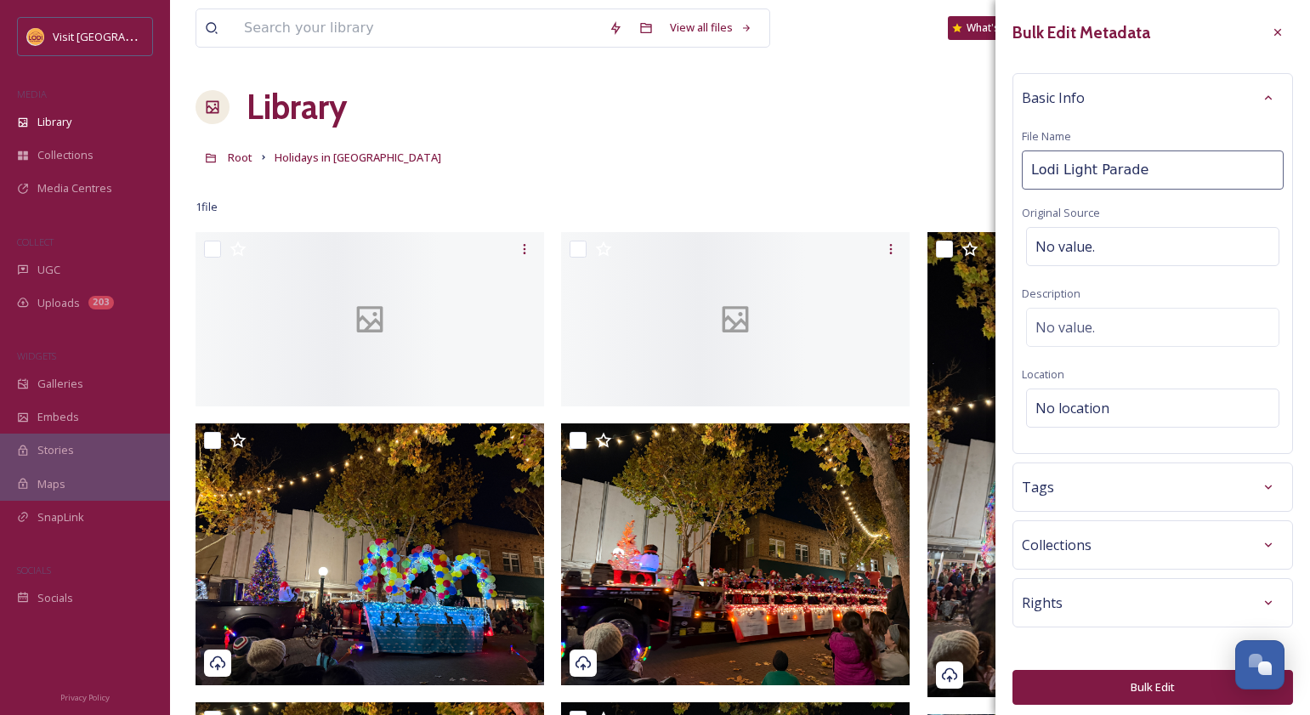
click at [1106, 173] on input "Lodi Light Parade" at bounding box center [1153, 170] width 262 height 39
type input "L"
click at [1136, 172] on input "Lodi Light Paradeoliday" at bounding box center [1153, 170] width 262 height 39
type input "Lodi Light Parade"
click at [1136, 172] on input "Lodi Light Parade" at bounding box center [1153, 170] width 262 height 39
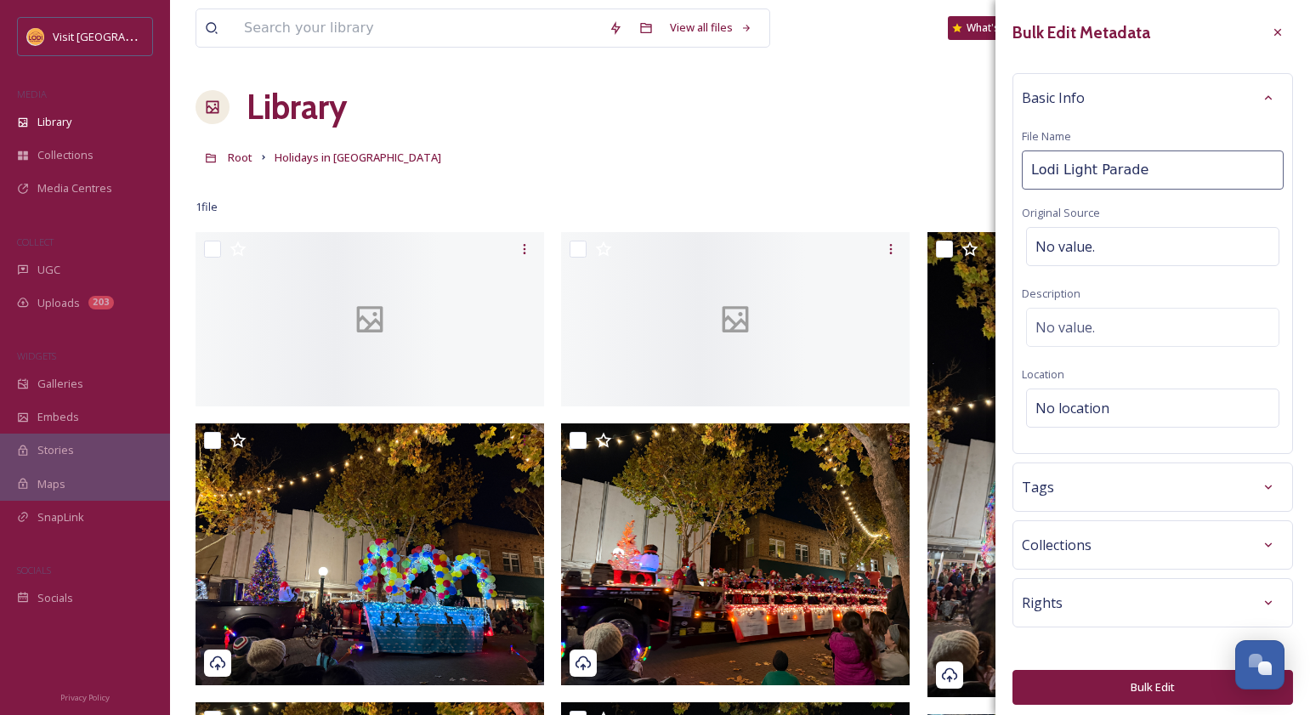
click at [1136, 172] on input "Lodi Light Parade" at bounding box center [1153, 170] width 262 height 39
click at [1271, 26] on icon at bounding box center [1278, 33] width 14 height 14
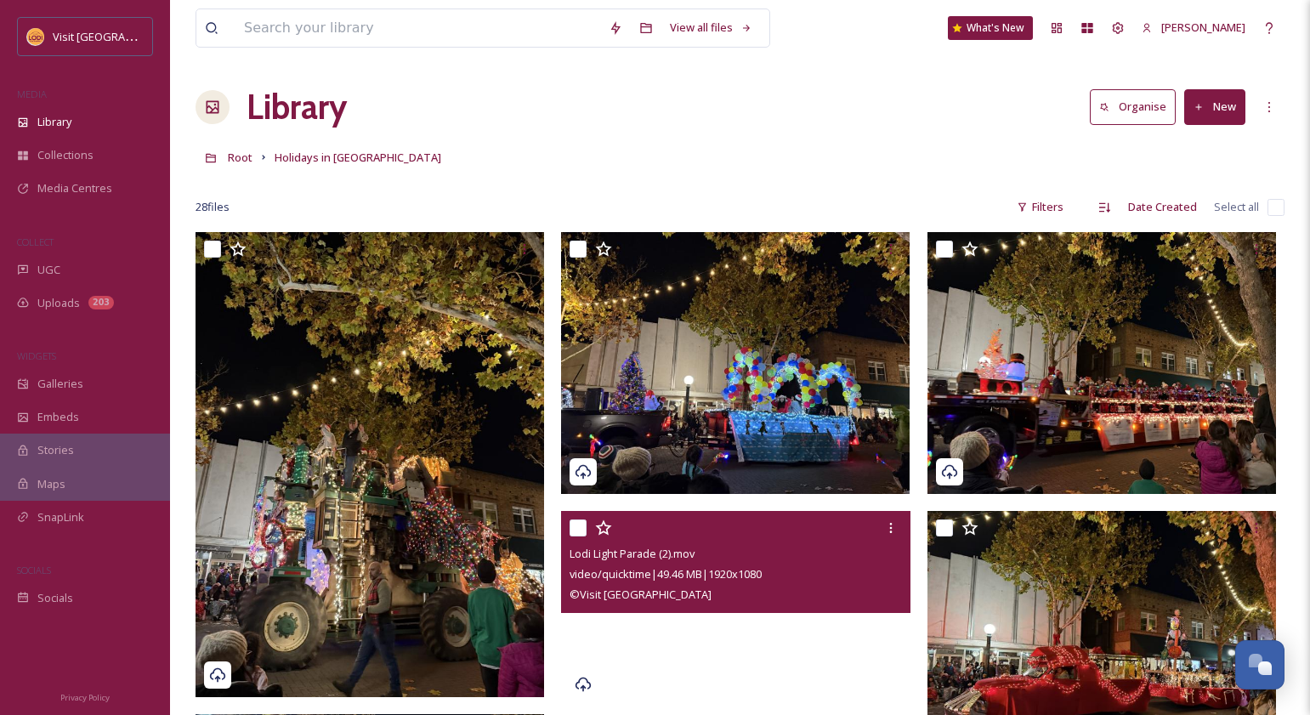
click at [1219, 101] on button "New" at bounding box center [1215, 106] width 61 height 35
click at [1207, 141] on span "File Upload" at bounding box center [1207, 147] width 56 height 16
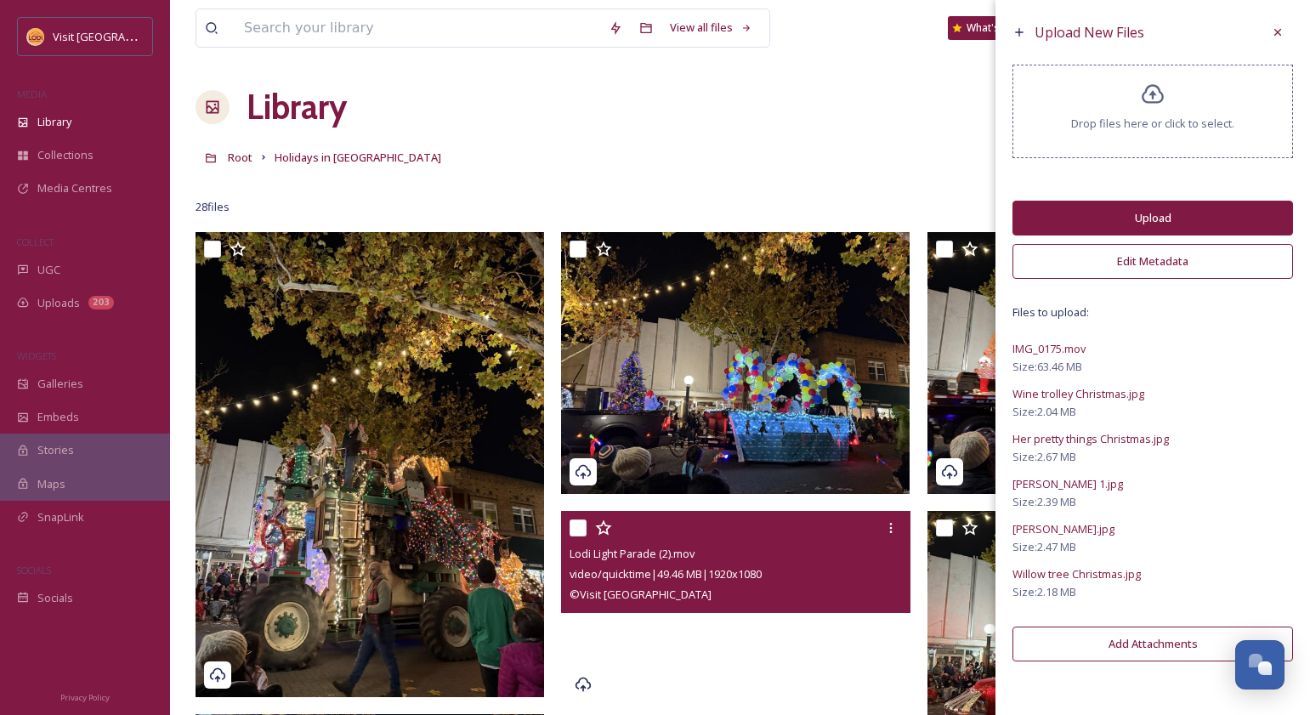
click at [1137, 265] on button "Edit Metadata" at bounding box center [1153, 261] width 281 height 35
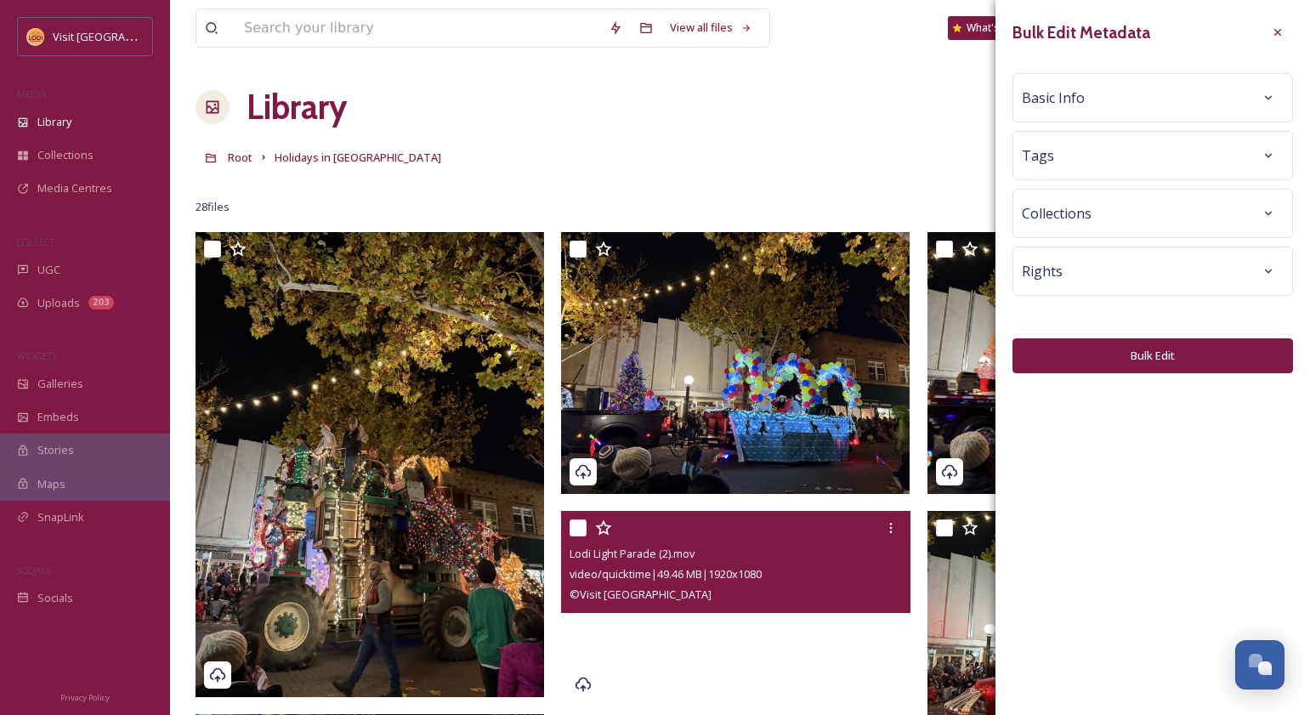
click at [1080, 98] on span "Basic Info" at bounding box center [1053, 98] width 63 height 20
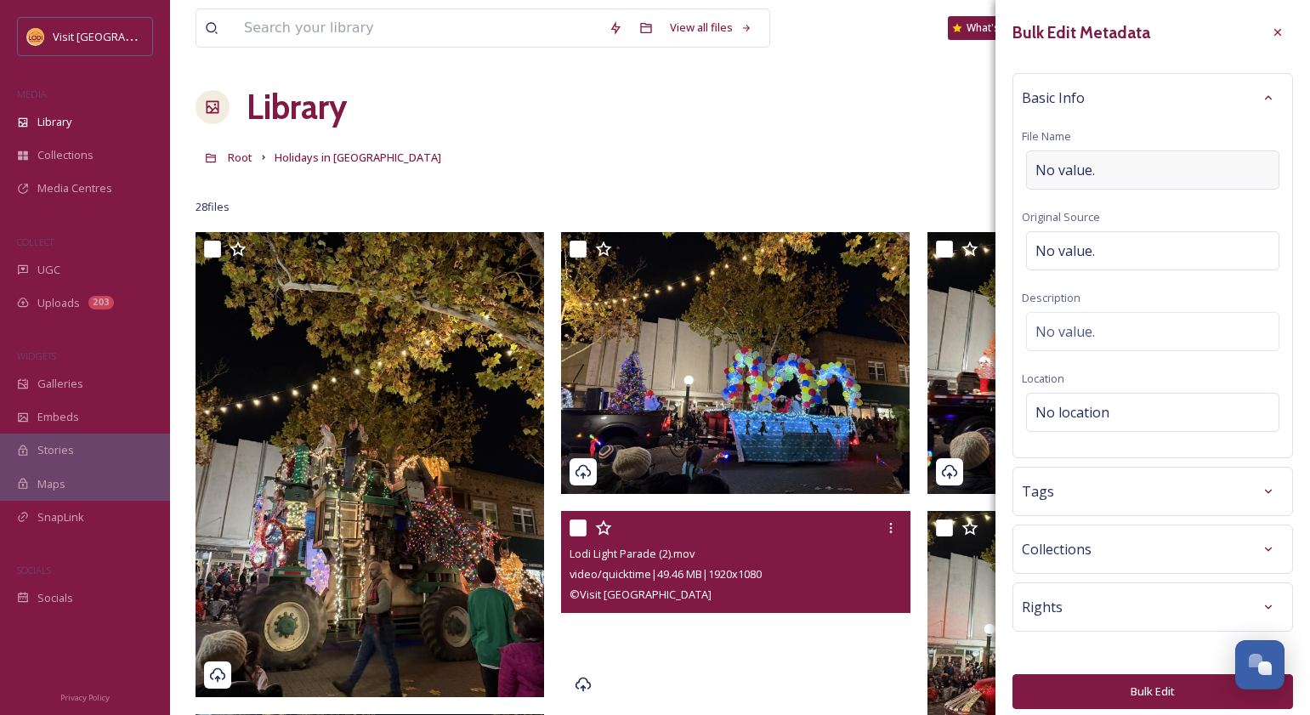
click at [1082, 169] on span "No value." at bounding box center [1066, 170] width 60 height 20
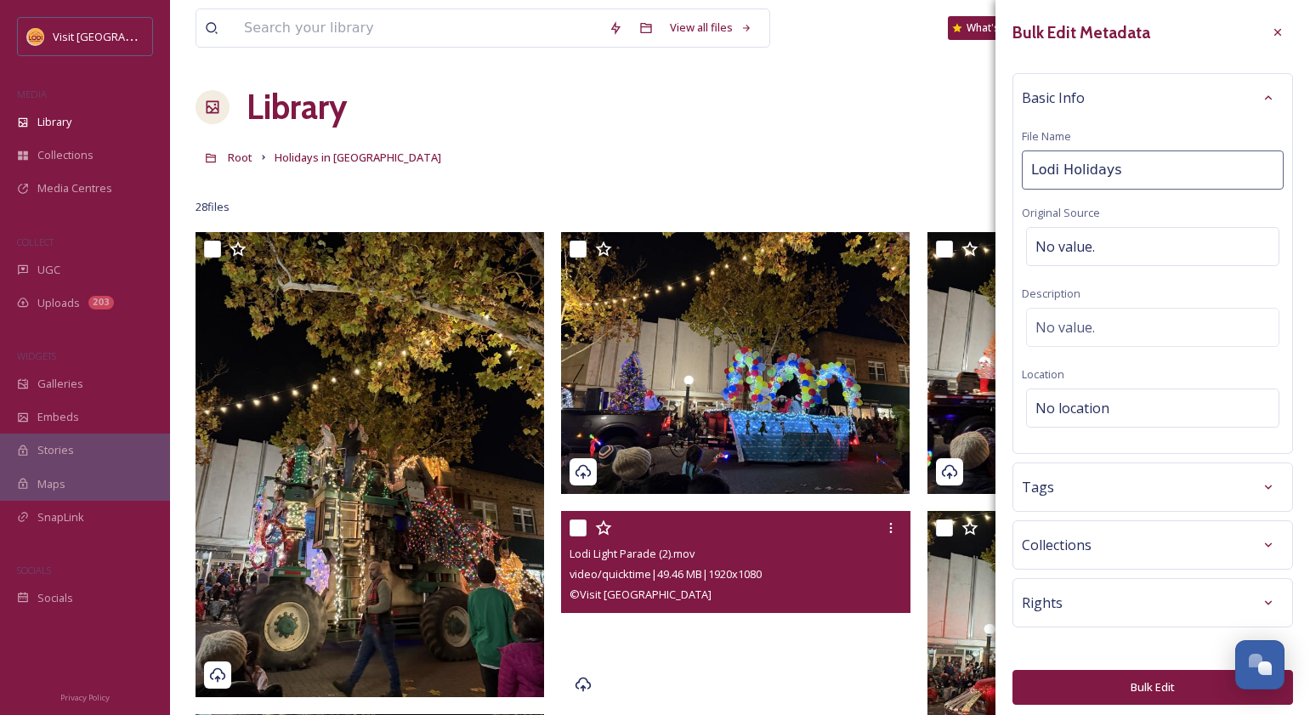
type input "Lodi Holidays"
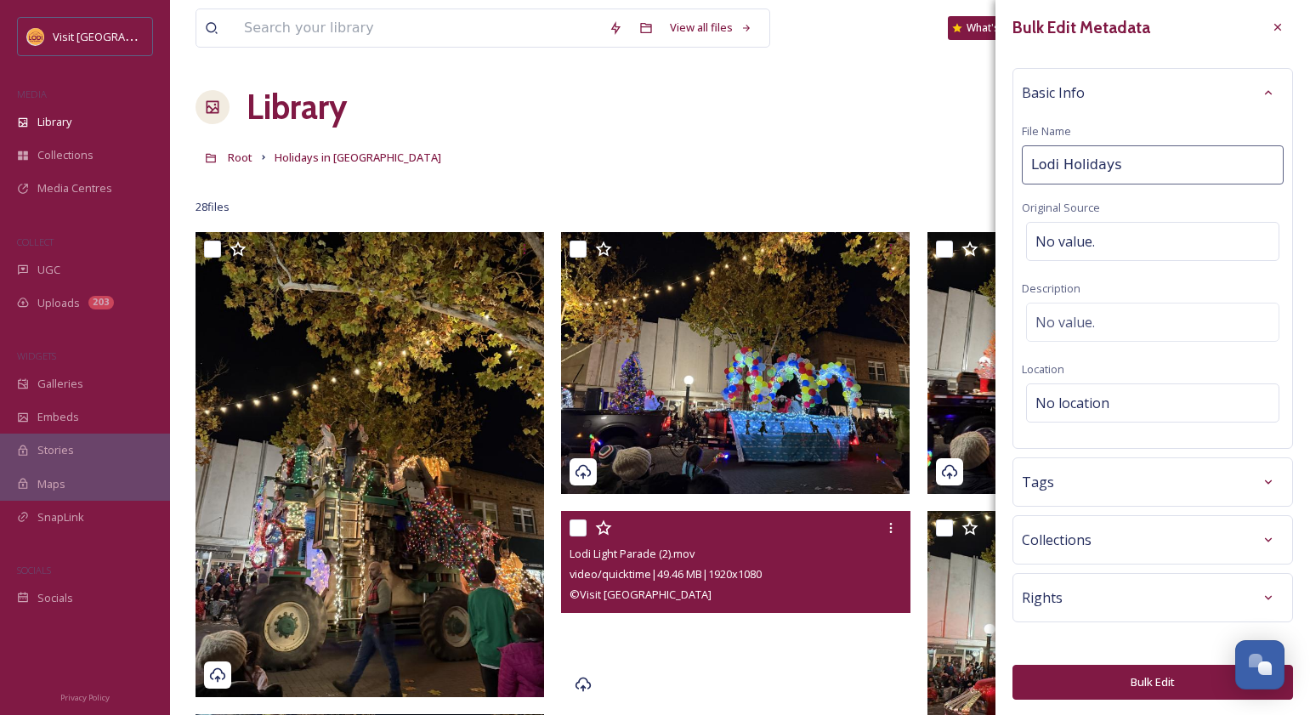
click at [1116, 483] on div "Tags" at bounding box center [1153, 482] width 262 height 31
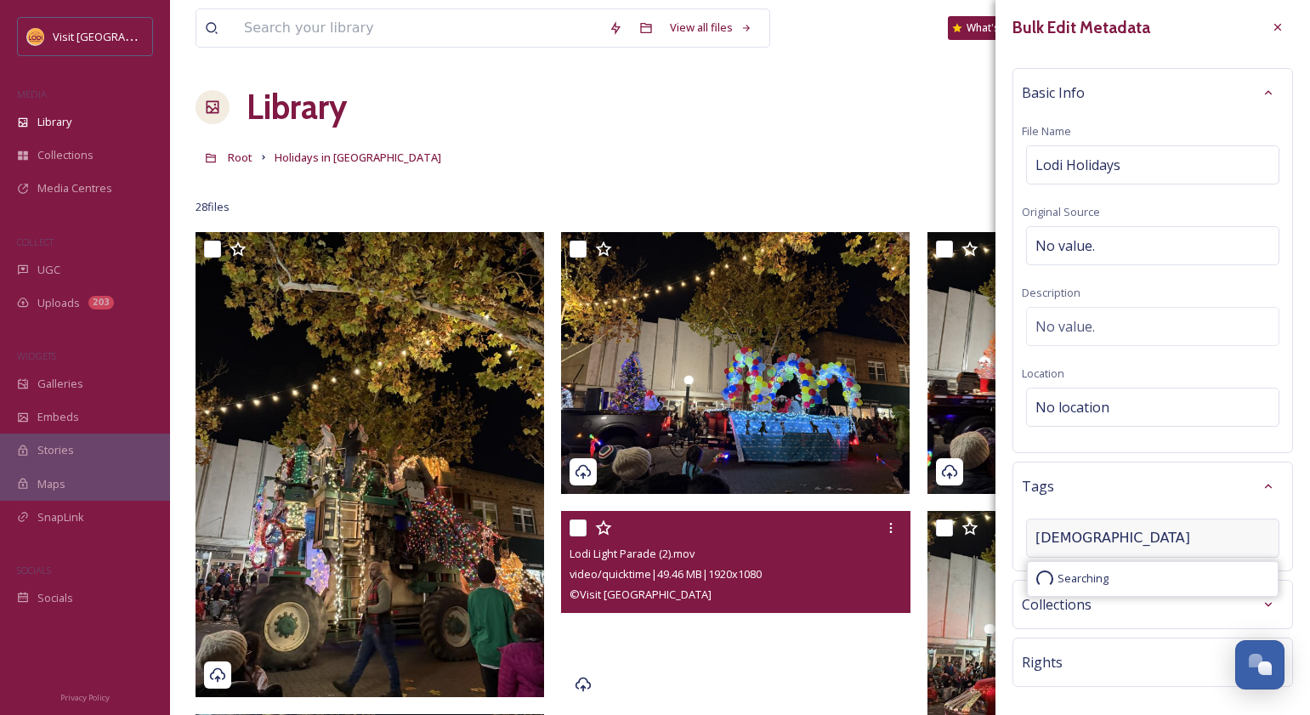
type input "christmas"
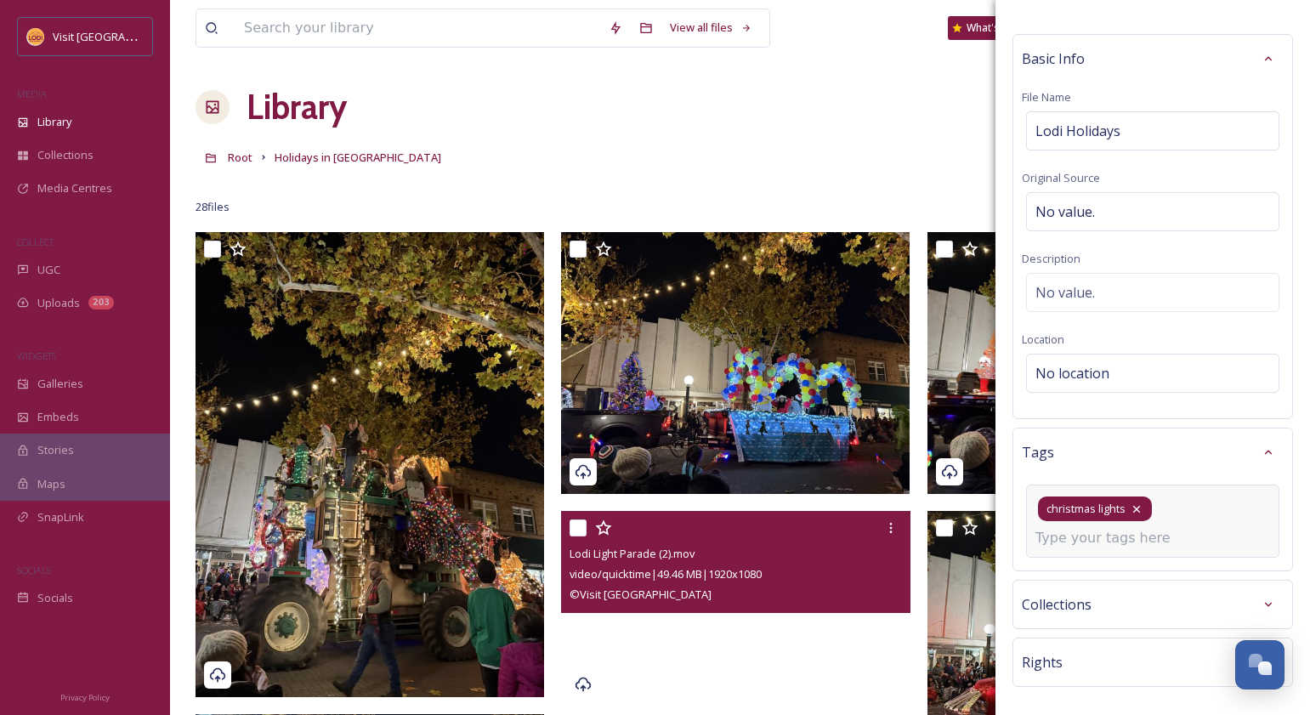
click at [1134, 510] on icon at bounding box center [1137, 508] width 7 height 7
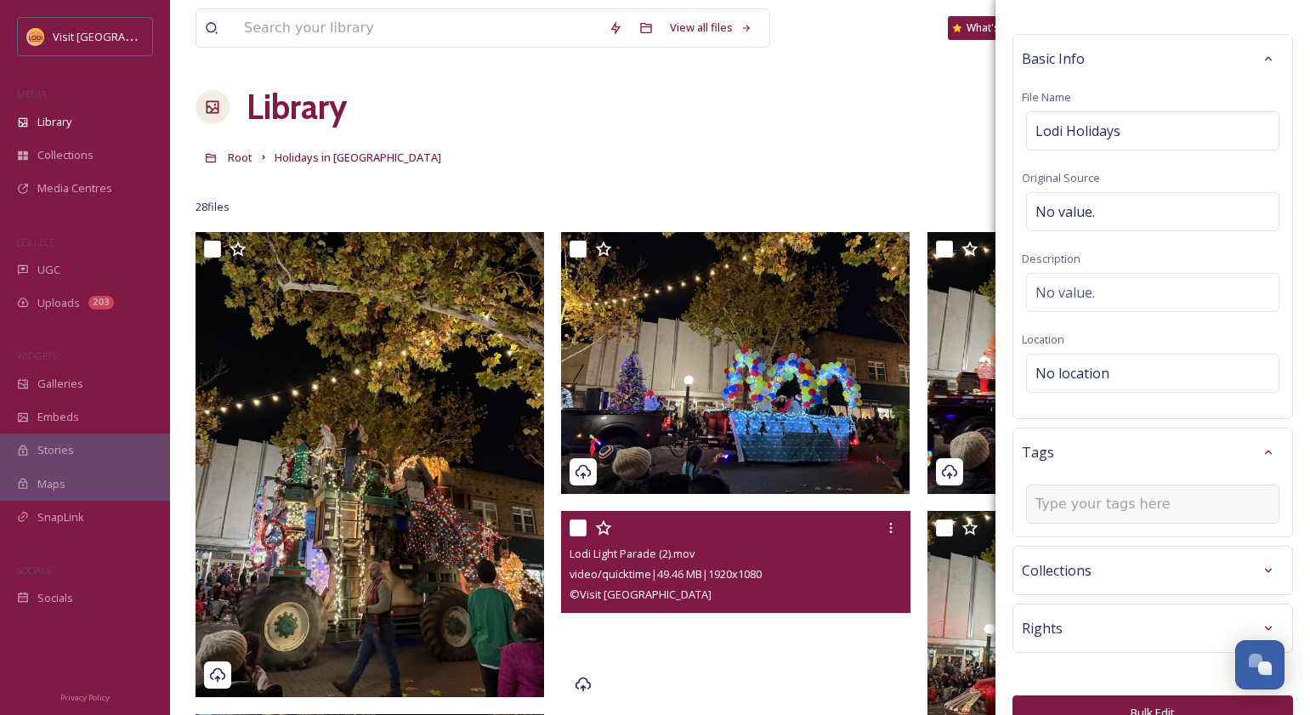
click at [1134, 510] on input at bounding box center [1121, 504] width 170 height 20
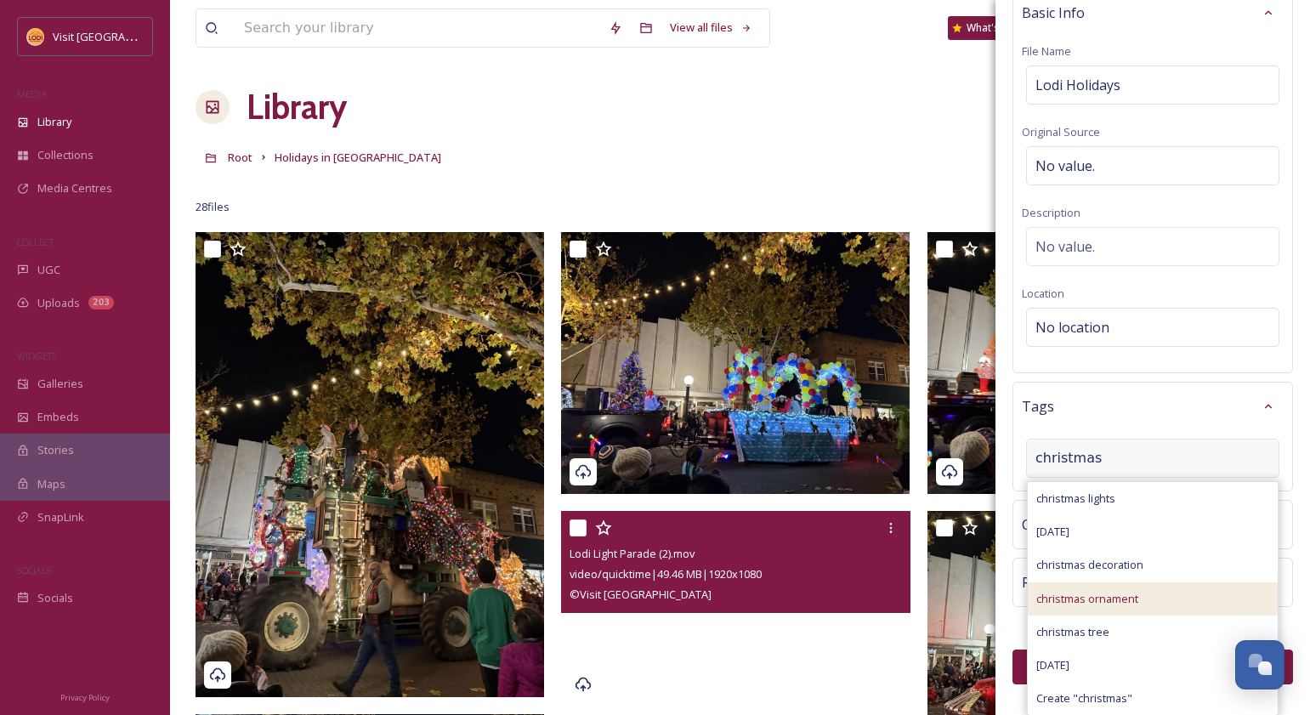
scroll to position [77, 0]
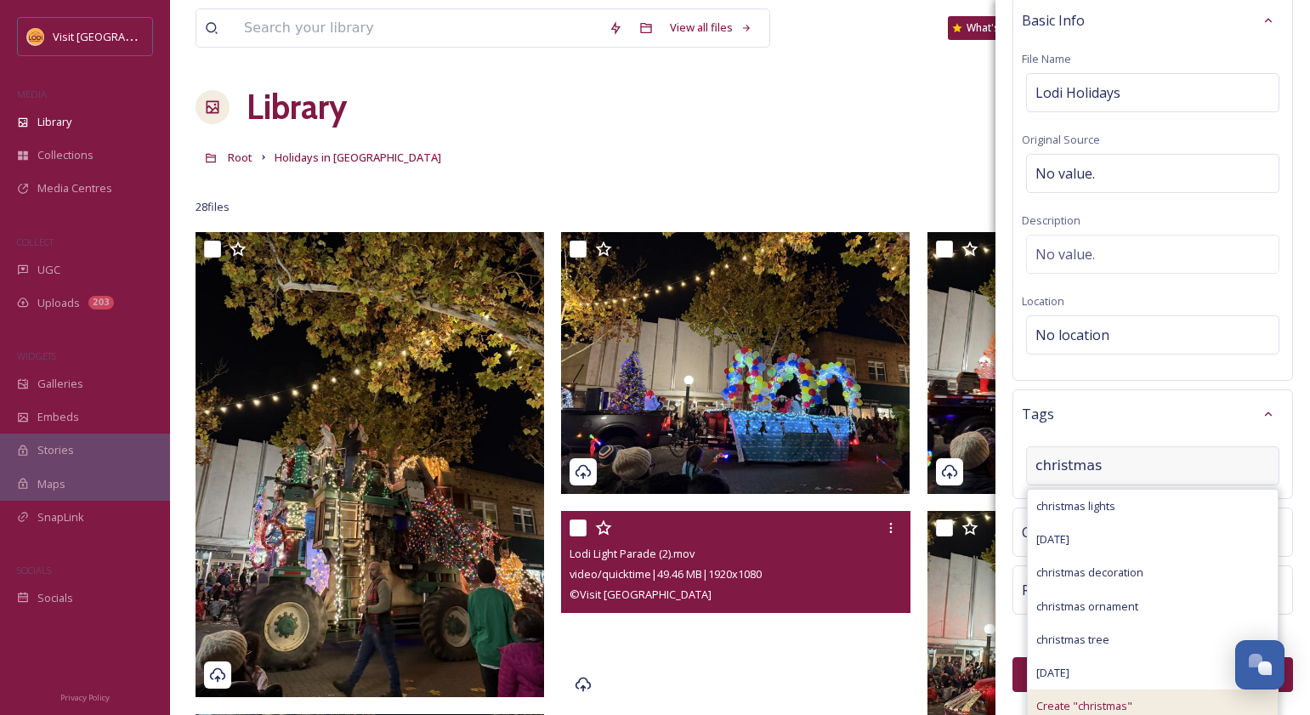
type input "christmas"
click at [1106, 702] on span "Create " christmas "" at bounding box center [1085, 706] width 96 height 16
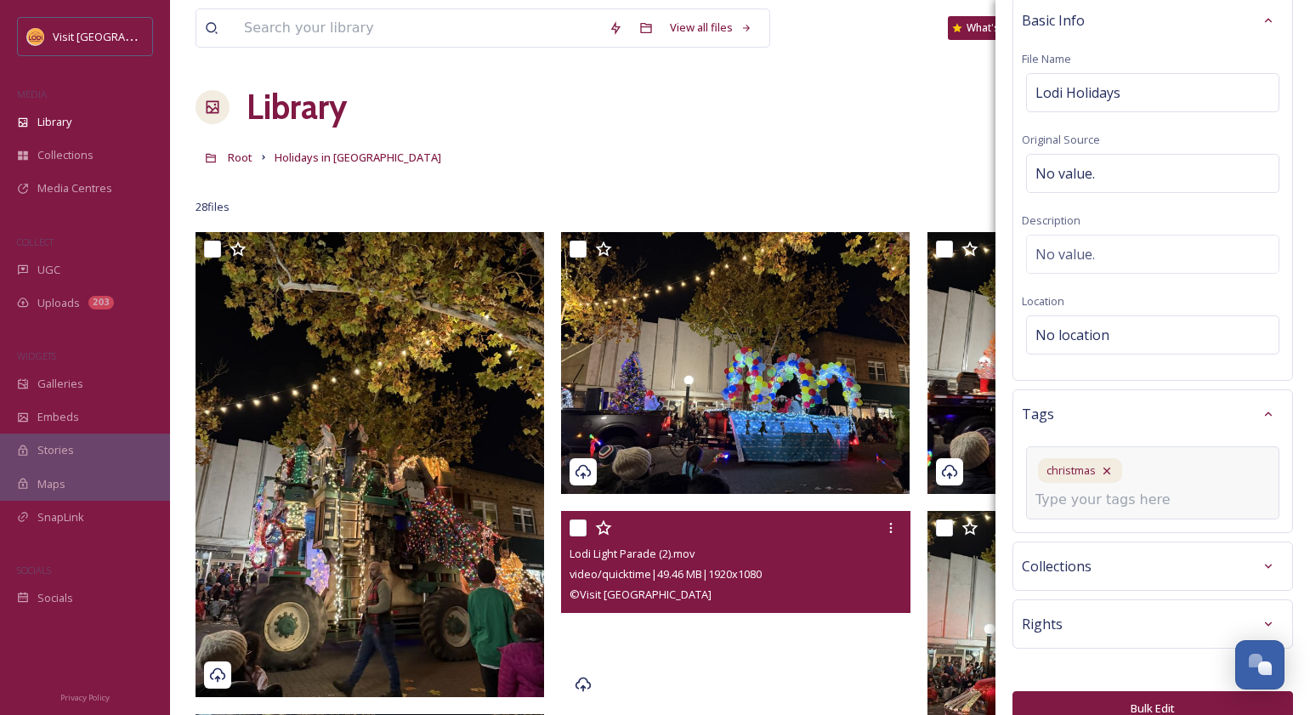
click at [1093, 616] on div "Rights" at bounding box center [1153, 624] width 281 height 49
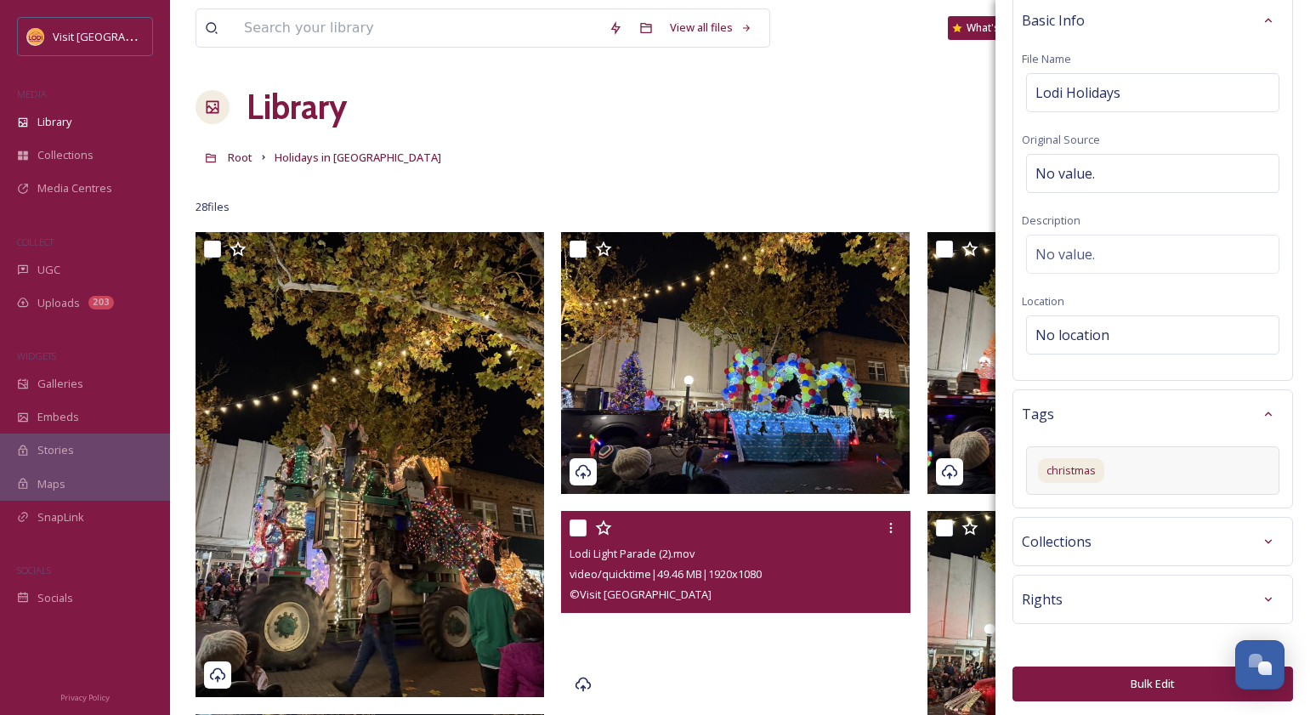
click at [1093, 605] on div "Rights" at bounding box center [1153, 599] width 262 height 31
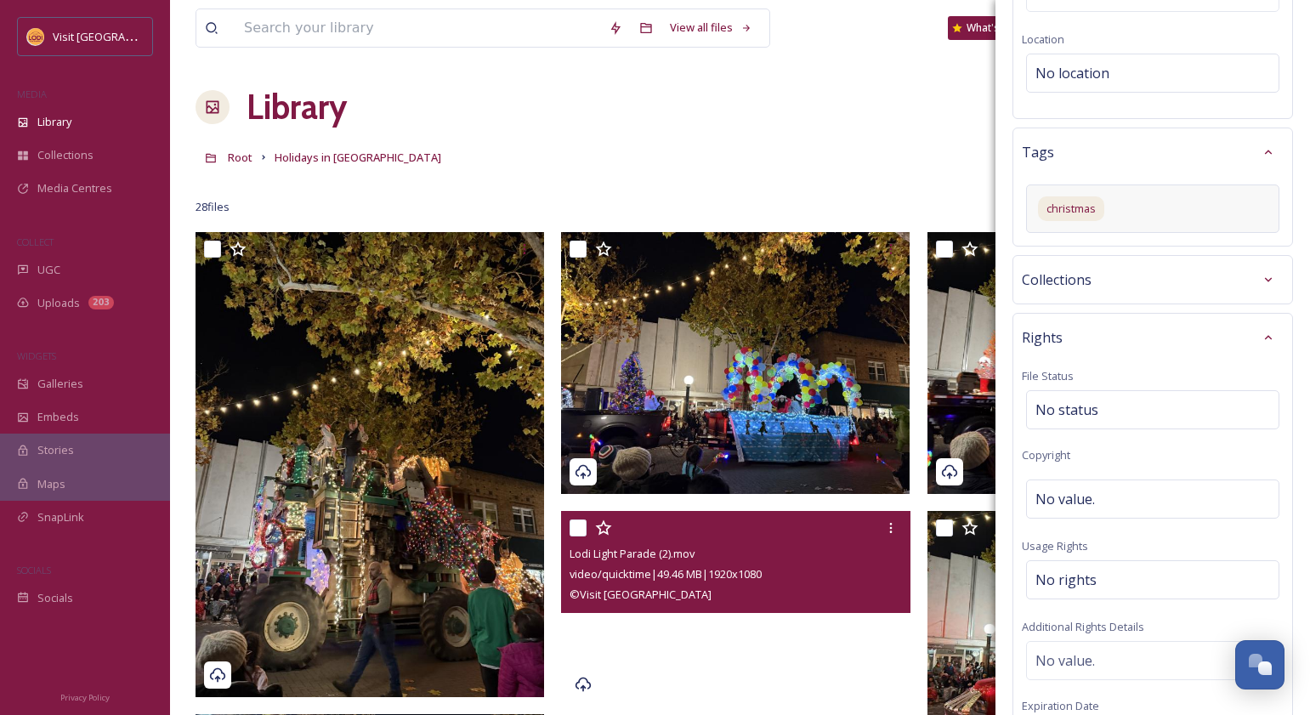
scroll to position [575, 0]
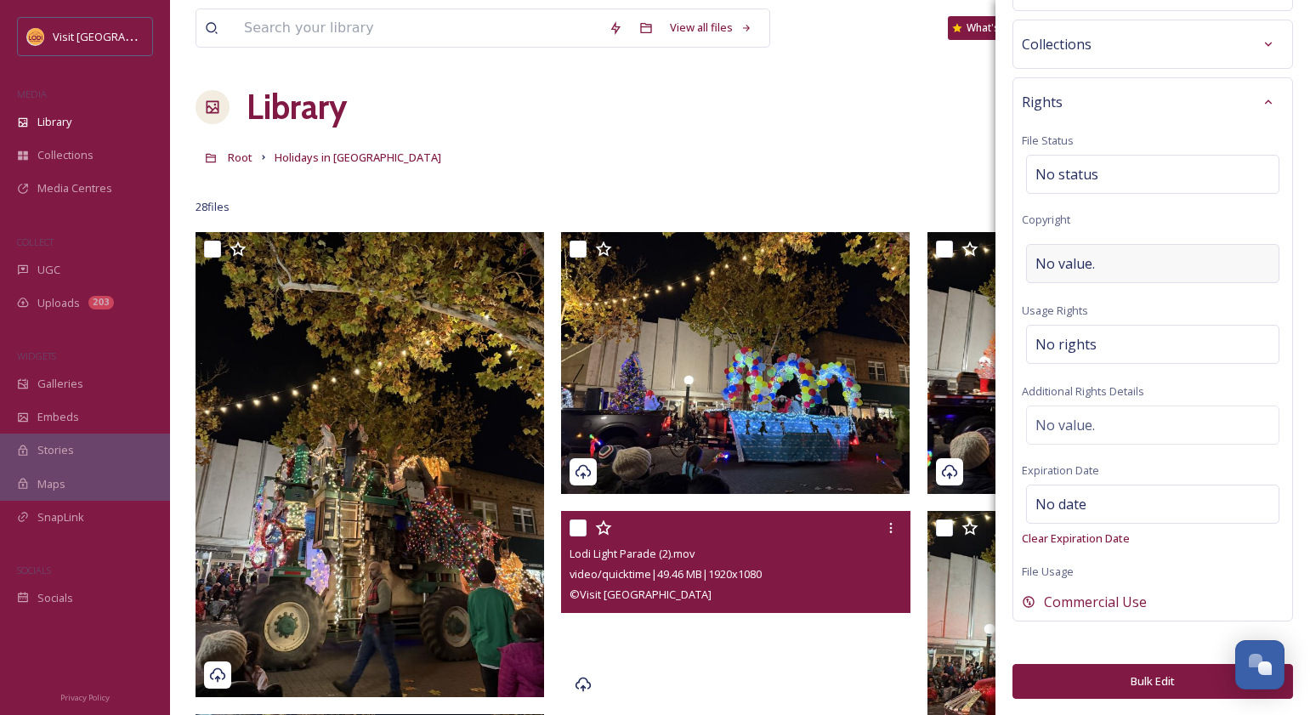
click at [1080, 247] on div "No value." at bounding box center [1152, 263] width 253 height 39
type input "Visit [GEOGRAPHIC_DATA]"
click at [1145, 675] on button "Bulk Edit" at bounding box center [1153, 682] width 281 height 35
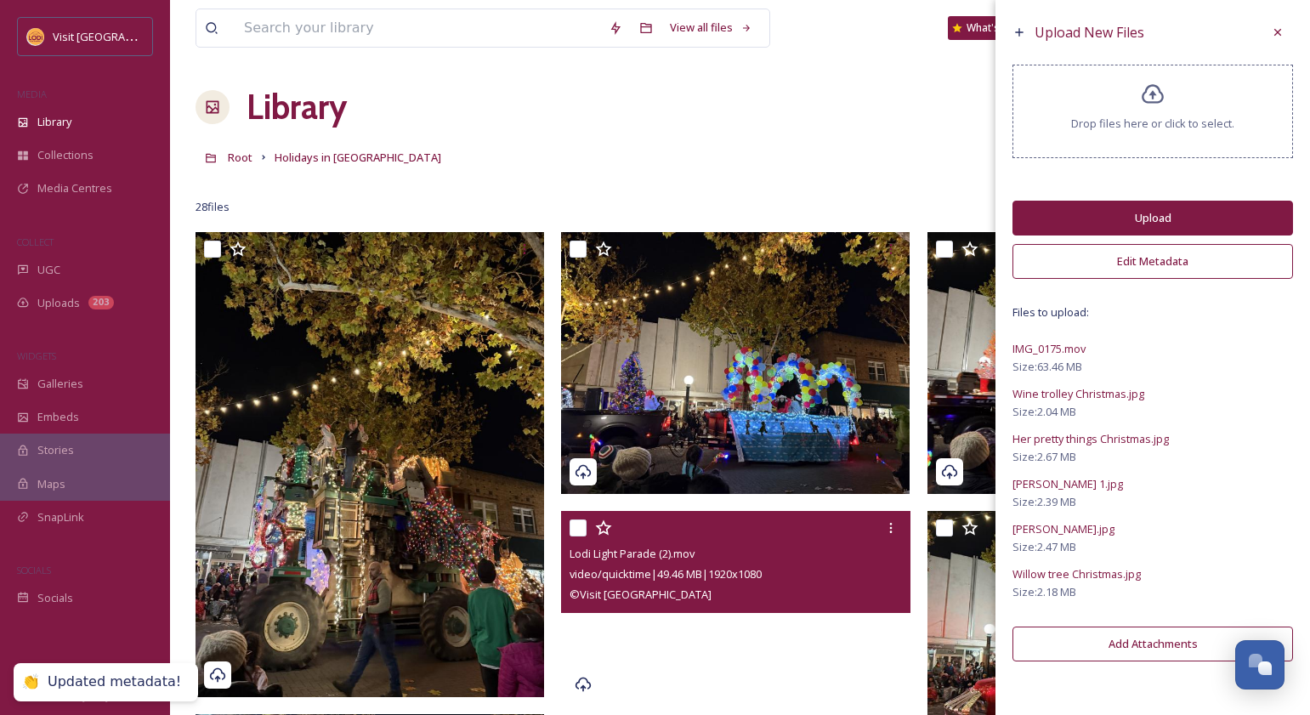
click at [1164, 221] on button "Upload" at bounding box center [1153, 218] width 281 height 35
